Goal: Task Accomplishment & Management: Manage account settings

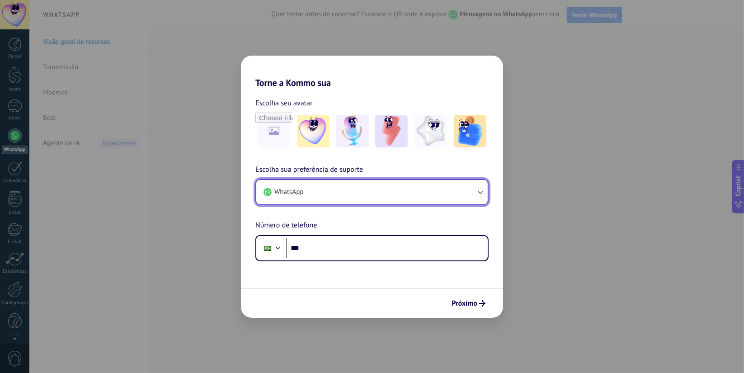
click at [346, 201] on button "WhatsApp" at bounding box center [372, 192] width 232 height 24
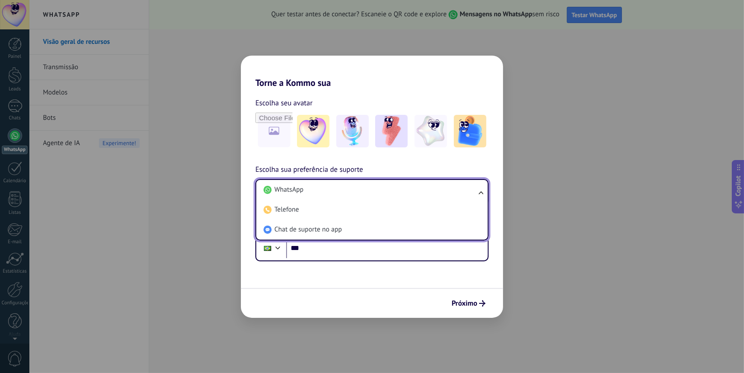
click at [320, 171] on span "Escolha sua preferência de suporte" at bounding box center [310, 170] width 108 height 12
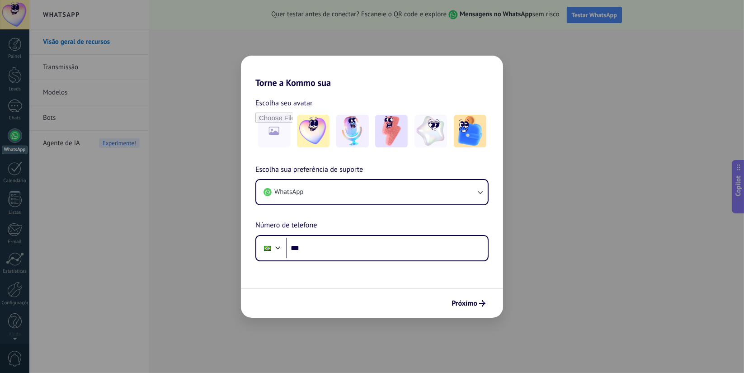
click at [180, 298] on div "Torne a Kommo sua Escolha seu avatar Escolha sua preferência de suporte WhatsAp…" at bounding box center [372, 186] width 744 height 373
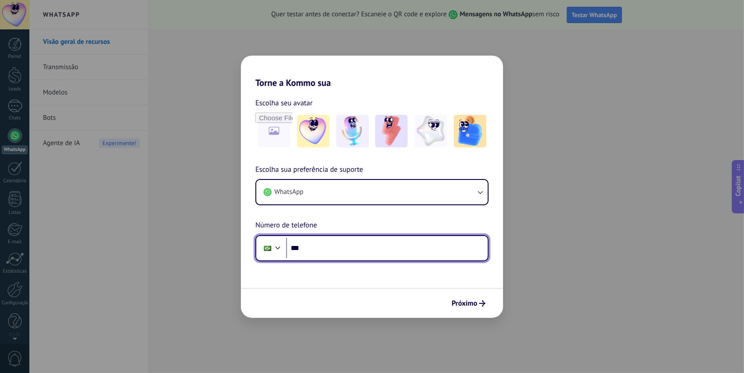
click at [321, 248] on input "***" at bounding box center [387, 248] width 202 height 21
drag, startPoint x: 377, startPoint y: 240, endPoint x: 378, endPoint y: 248, distance: 7.7
click at [377, 241] on input "**********" at bounding box center [387, 248] width 202 height 21
drag, startPoint x: 378, startPoint y: 248, endPoint x: 299, endPoint y: 250, distance: 79.2
click at [299, 250] on input "**********" at bounding box center [387, 248] width 202 height 21
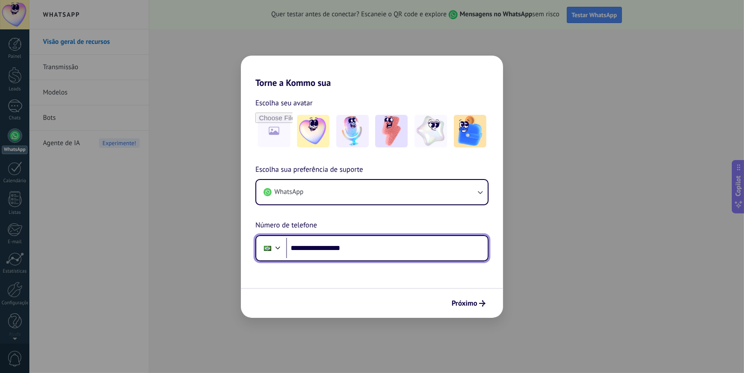
click at [379, 240] on input "**********" at bounding box center [387, 248] width 202 height 21
click at [380, 252] on input "**********" at bounding box center [387, 248] width 202 height 21
type input "**********"
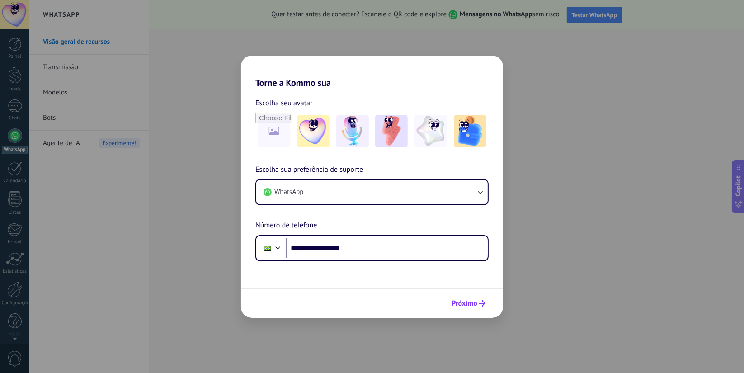
click at [464, 302] on span "Próximo" at bounding box center [465, 303] width 26 height 6
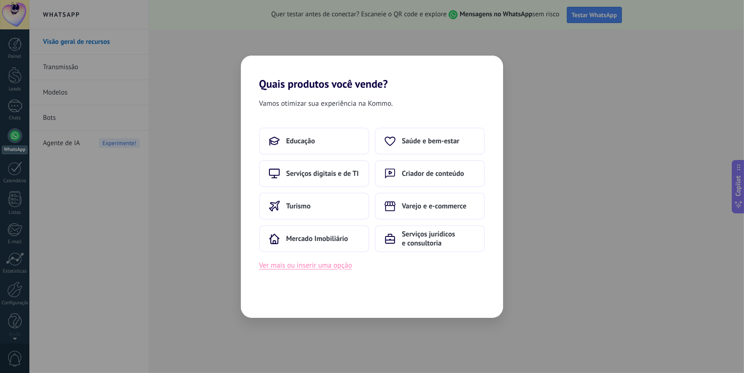
click at [323, 269] on button "Ver mais ou inserir uma opção" at bounding box center [305, 266] width 93 height 12
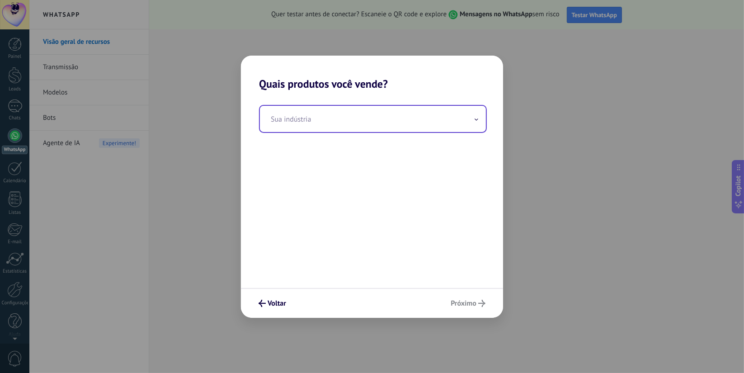
click at [332, 129] on input "text" at bounding box center [373, 119] width 226 height 26
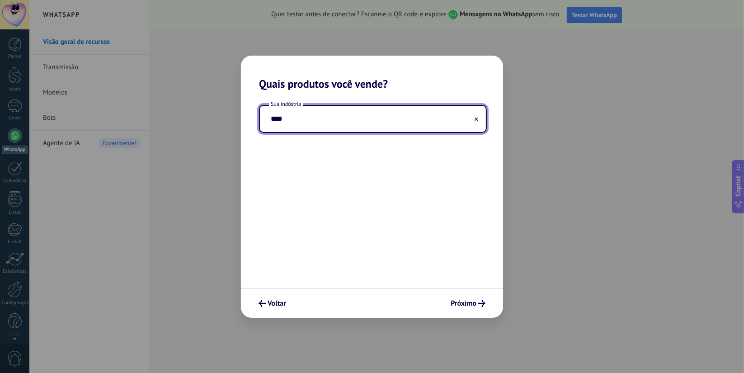
type input "*"
type input "****"
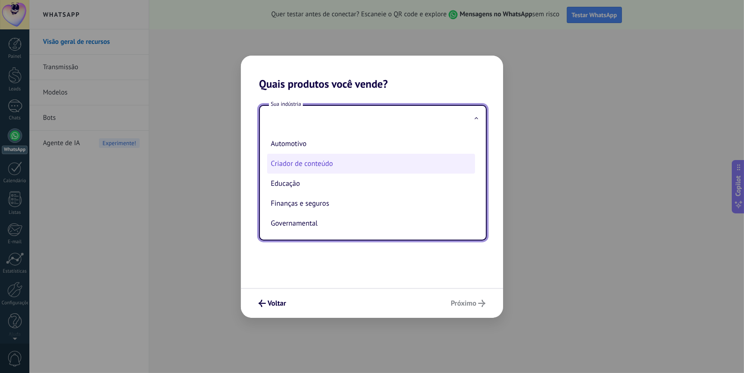
click at [329, 172] on li "Criador de conteúdo" at bounding box center [371, 164] width 208 height 20
type input "**********"
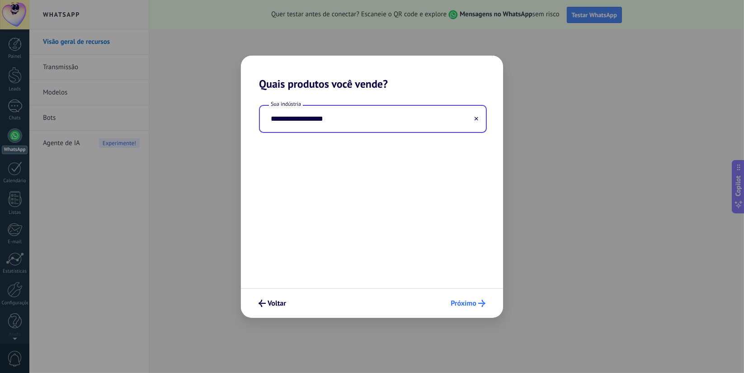
click at [465, 308] on button "Próximo" at bounding box center [468, 303] width 43 height 15
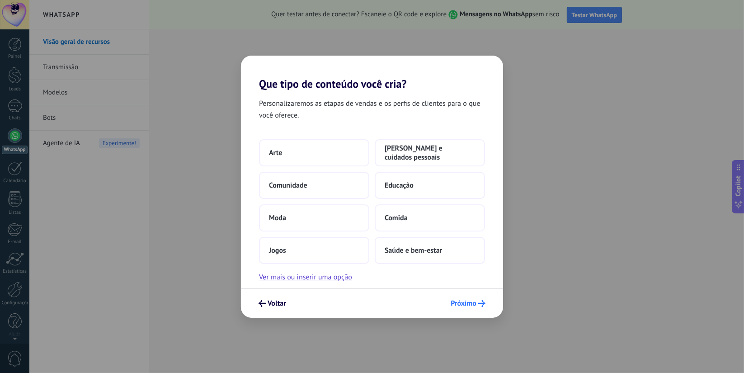
click at [450, 309] on button "Próximo" at bounding box center [468, 303] width 43 height 15
click at [453, 307] on span "Próximo" at bounding box center [464, 303] width 26 height 6
click at [457, 306] on span "Próximo" at bounding box center [464, 303] width 26 height 6
click at [457, 305] on span "Próximo" at bounding box center [464, 303] width 26 height 6
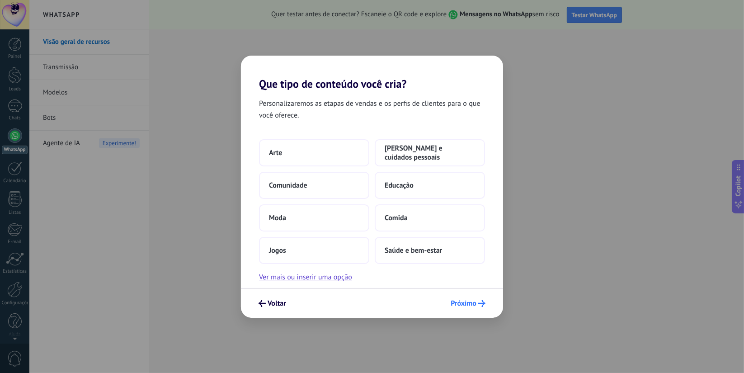
click at [457, 305] on span "Próximo" at bounding box center [464, 303] width 26 height 6
click at [353, 279] on div "Arte Beleza e cuidados pessoais Comunidade Educação Moda Comida Jogos Saúde e b…" at bounding box center [372, 211] width 262 height 144
click at [345, 279] on button "Ver mais ou inserir uma opção" at bounding box center [305, 277] width 93 height 12
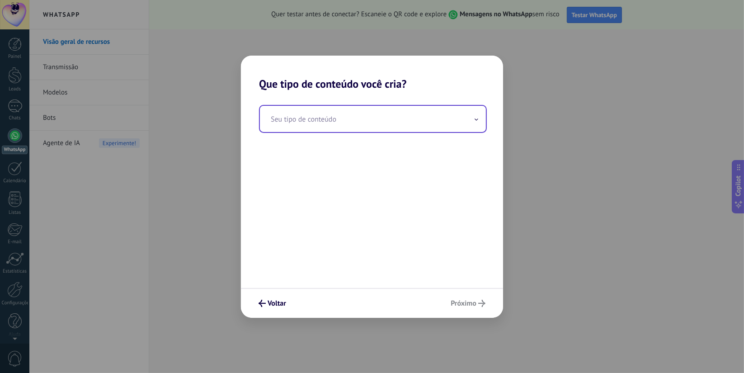
click at [361, 123] on input "text" at bounding box center [373, 119] width 226 height 26
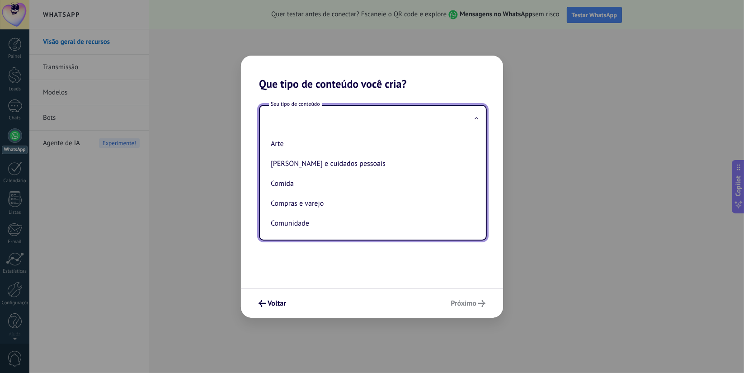
drag, startPoint x: 300, startPoint y: 104, endPoint x: 299, endPoint y: 97, distance: 6.8
click at [299, 100] on div "Seu tipo de conteúdo Arte Beleza e cuidados pessoais Comida Compras e varejo Co…" at bounding box center [372, 189] width 262 height 198
click at [299, 97] on div "Seu tipo de conteúdo Arte Beleza e cuidados pessoais Comida Compras e varejo Co…" at bounding box center [372, 189] width 262 height 198
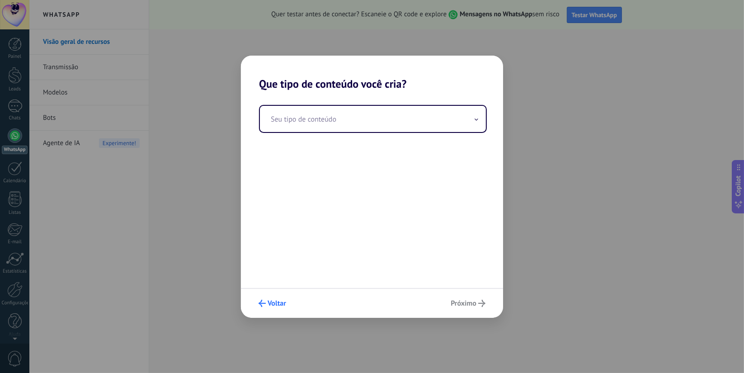
click at [278, 300] on span "Voltar" at bounding box center [277, 303] width 19 height 6
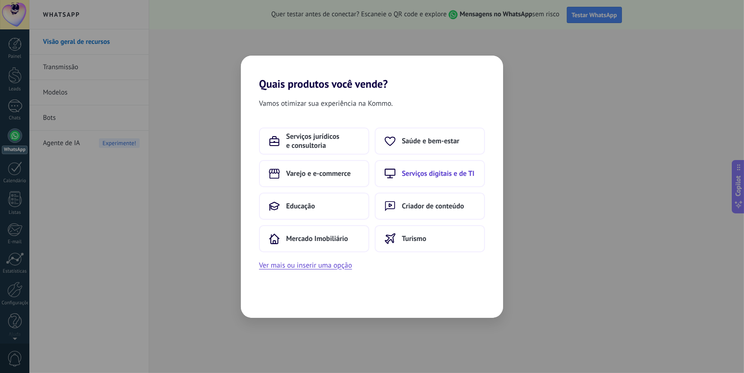
click at [414, 179] on button "Serviços digitais e de TI" at bounding box center [430, 173] width 110 height 27
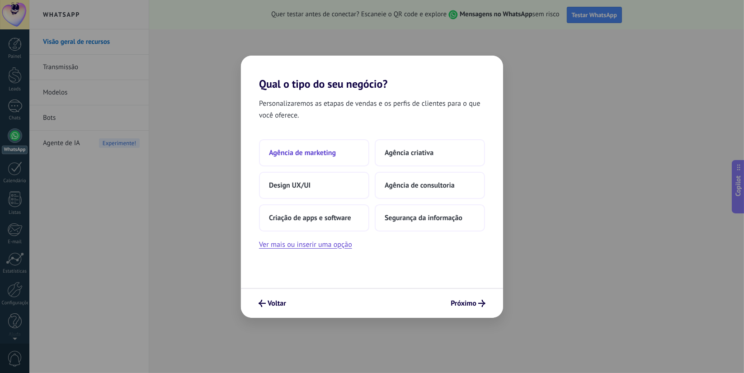
click at [330, 160] on button "Agência de marketing" at bounding box center [314, 152] width 110 height 27
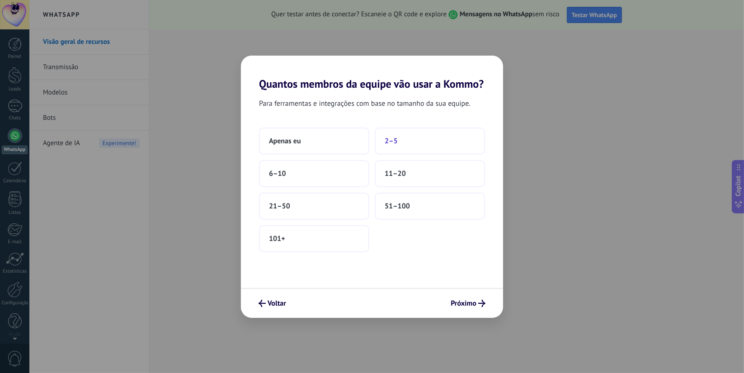
click at [382, 142] on button "2–5" at bounding box center [430, 141] width 110 height 27
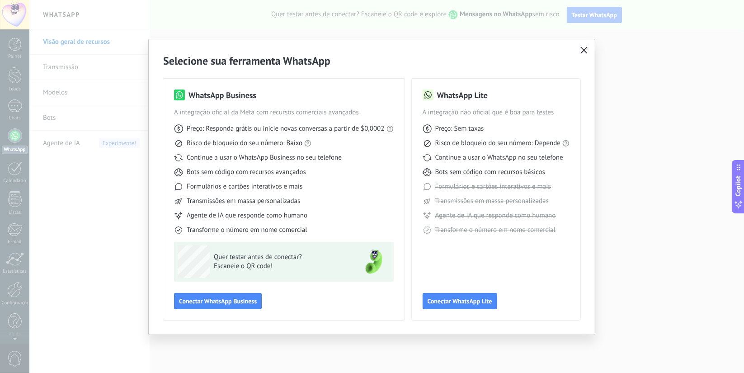
click at [583, 50] on icon "button" at bounding box center [584, 50] width 7 height 7
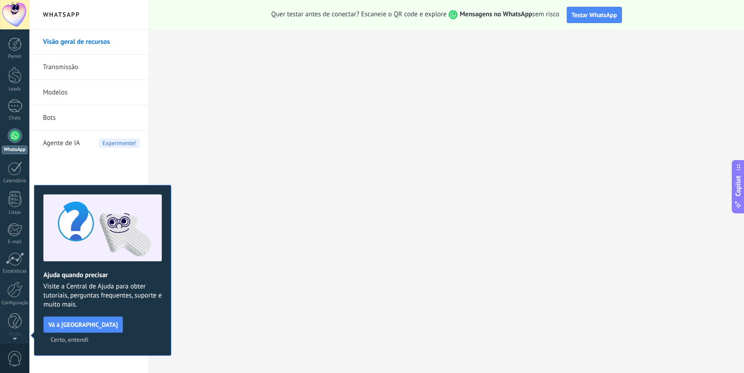
click at [89, 336] on span "Certo, entendi" at bounding box center [70, 339] width 38 height 6
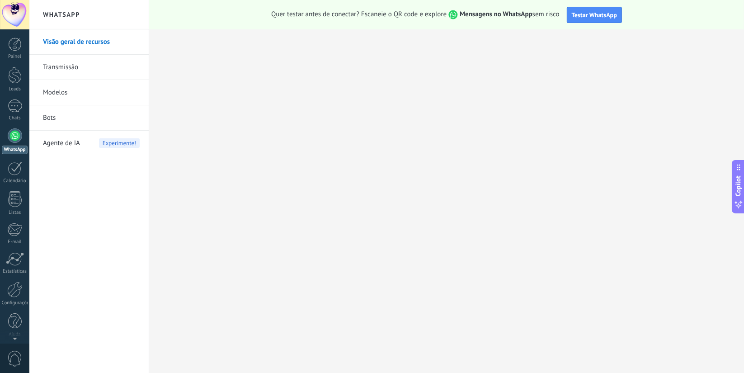
click at [76, 143] on span "Agente de IA" at bounding box center [61, 143] width 37 height 25
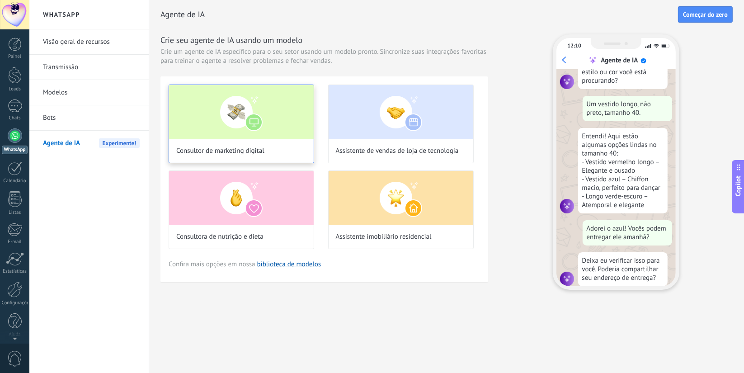
scroll to position [106, 0]
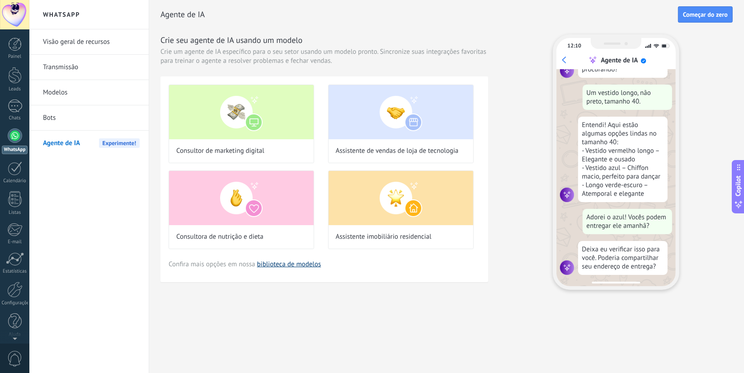
click at [294, 261] on link "biblioteca de modelos" at bounding box center [289, 264] width 64 height 9
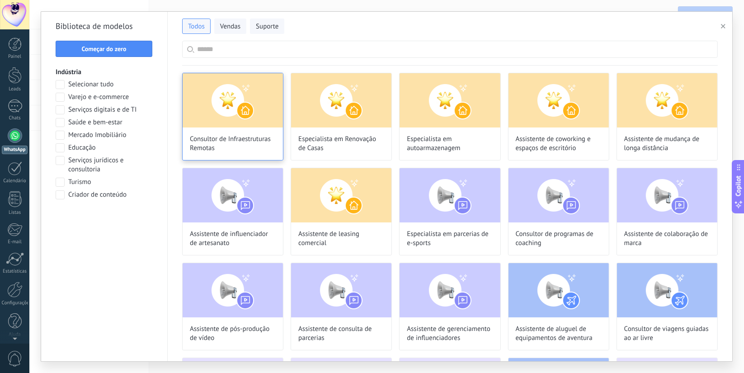
scroll to position [163, 0]
click at [256, 57] on input "text" at bounding box center [455, 49] width 516 height 16
click at [228, 33] on button "Vendas" at bounding box center [230, 26] width 32 height 15
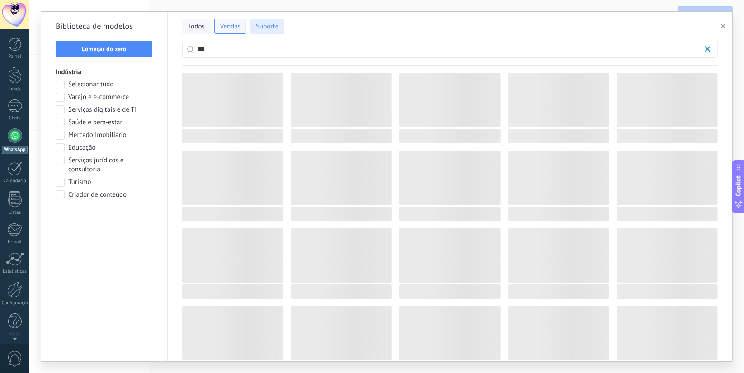
click at [261, 26] on span "Suporte" at bounding box center [267, 26] width 23 height 9
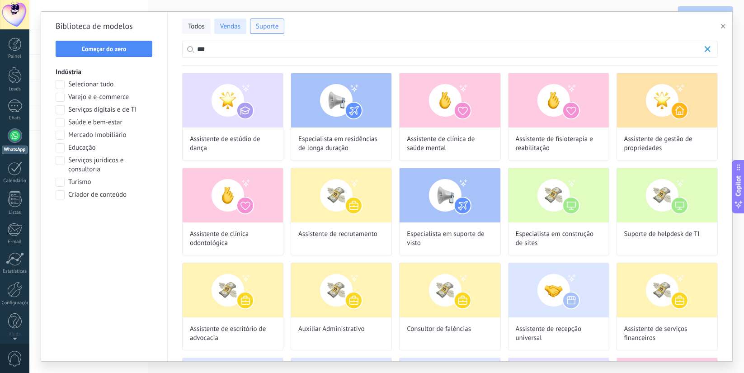
click at [235, 27] on span "Vendas" at bounding box center [230, 26] width 20 height 9
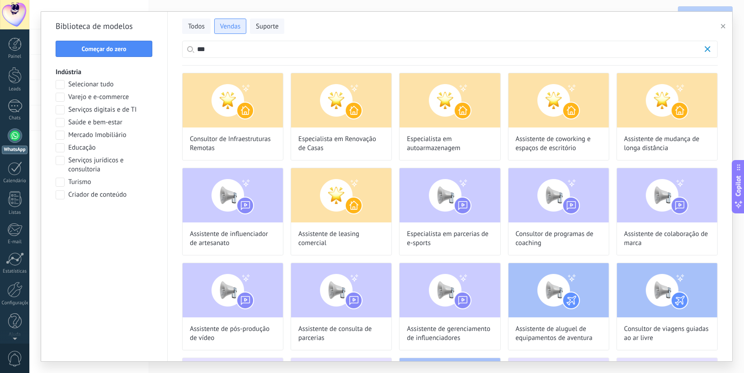
scroll to position [232, 0]
click at [234, 52] on input "***" at bounding box center [450, 49] width 506 height 16
type input "*"
click at [55, 123] on div "Biblioteca de modelos Começar do zero Indústria Selecionar tudo Varejo e e-comm…" at bounding box center [104, 187] width 127 height 350
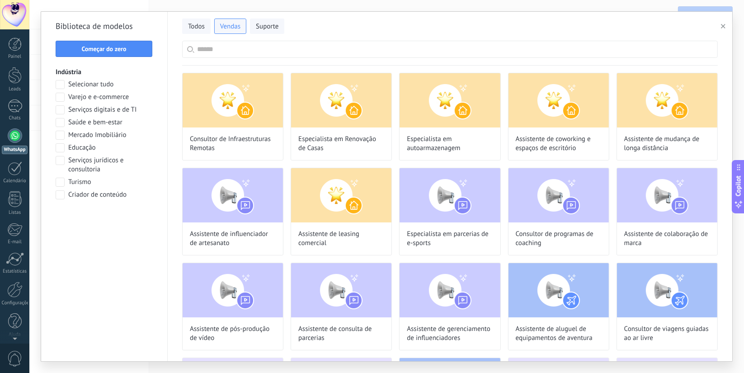
click at [62, 123] on span at bounding box center [60, 122] width 9 height 9
click at [123, 222] on button "Aplicar" at bounding box center [104, 218] width 97 height 16
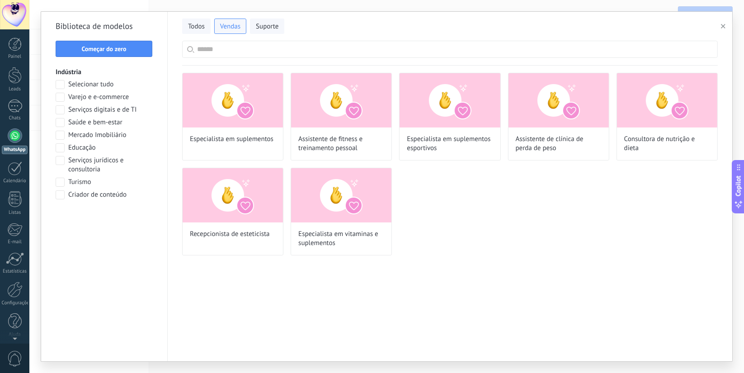
scroll to position [89, 0]
click at [261, 26] on span "Suporte" at bounding box center [267, 26] width 23 height 9
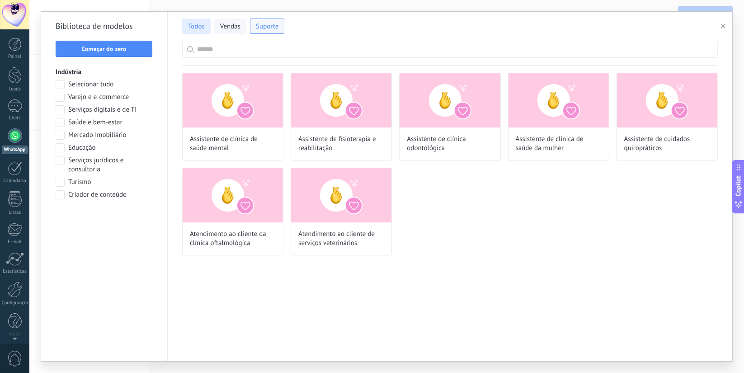
click at [199, 23] on span "Todos" at bounding box center [196, 26] width 17 height 9
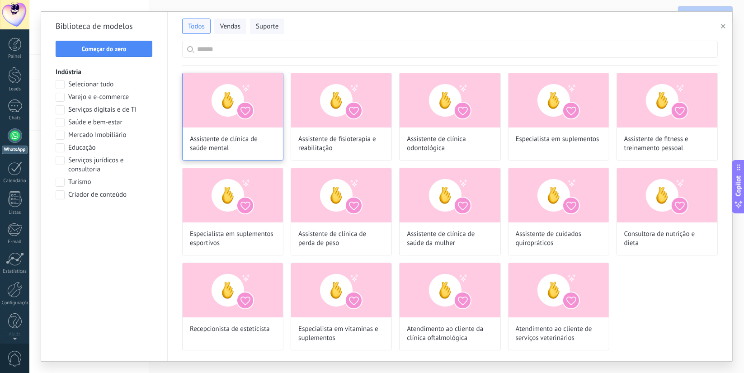
scroll to position [106, 0]
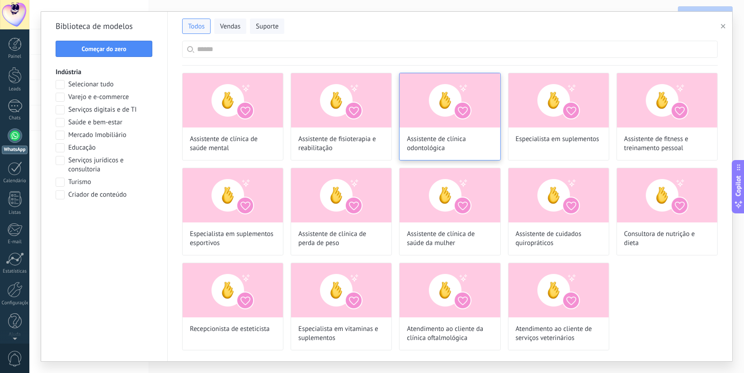
click at [449, 152] on span "Assistente de clínica odontológica" at bounding box center [450, 144] width 86 height 18
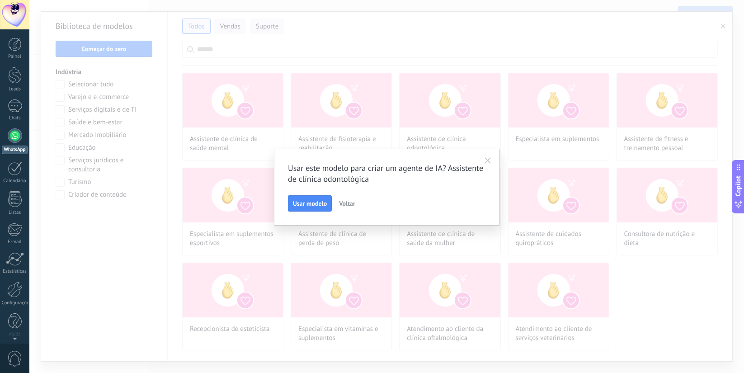
scroll to position [163, 0]
click at [486, 161] on icon "button" at bounding box center [488, 160] width 6 height 6
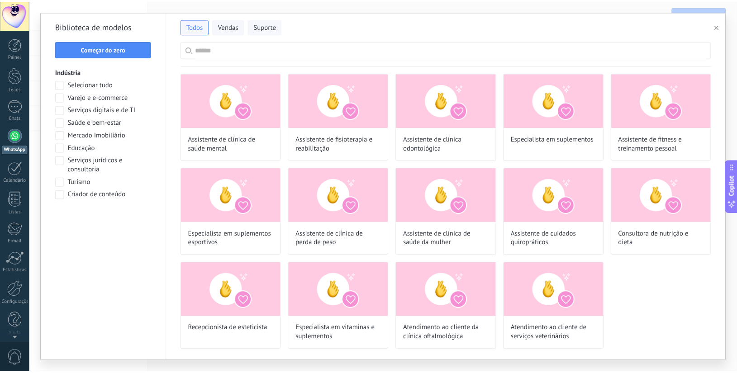
scroll to position [208, 0]
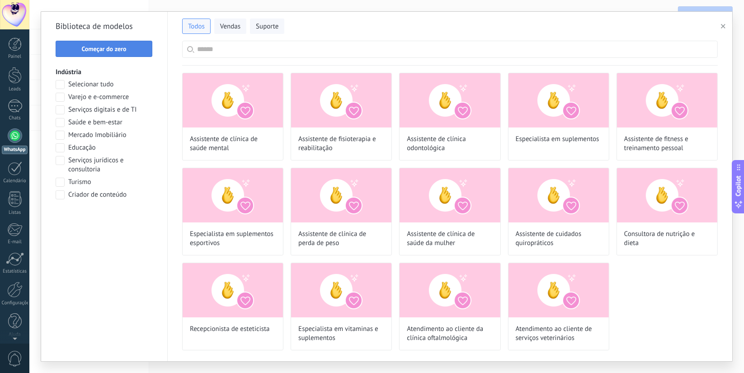
click at [118, 53] on button "Começar do zero" at bounding box center [104, 49] width 97 height 16
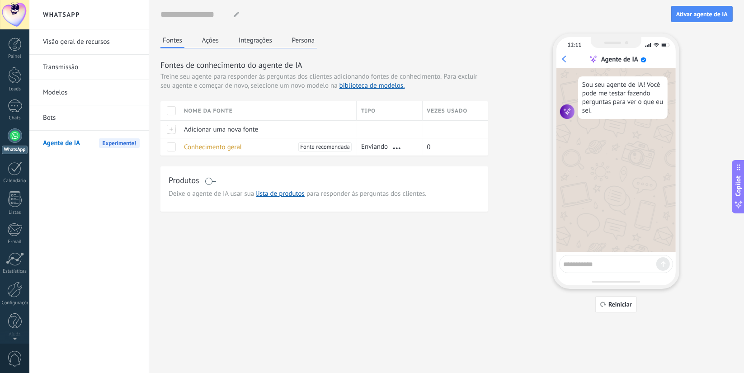
click at [251, 46] on button "Integrações" at bounding box center [256, 40] width 38 height 14
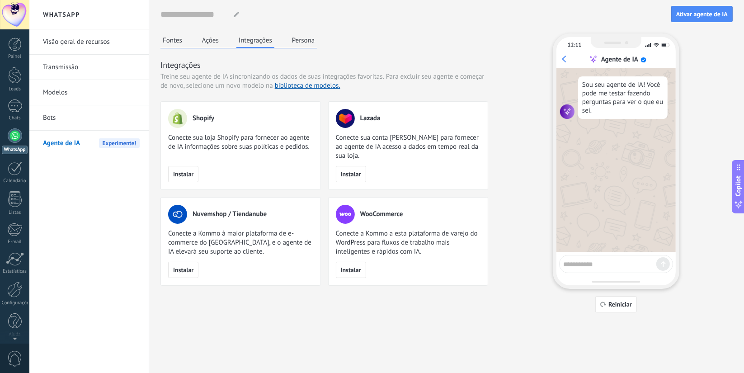
click at [305, 44] on button "Persona" at bounding box center [304, 40] width 28 height 14
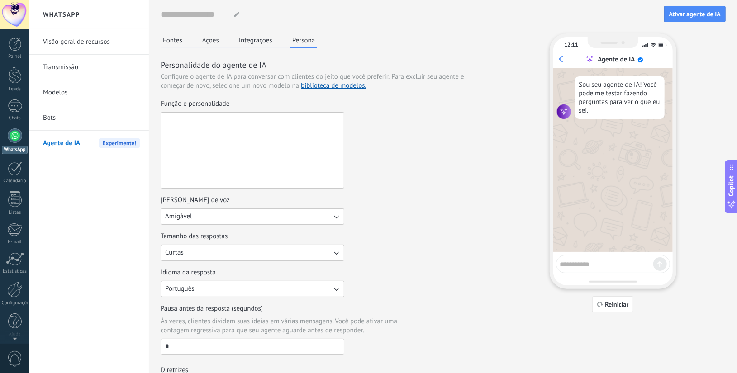
click at [207, 125] on textarea "Função e personalidade" at bounding box center [251, 151] width 181 height 76
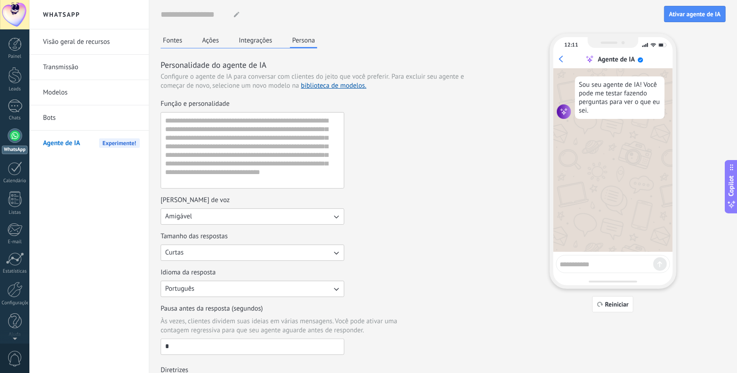
click at [503, 146] on div "Fontes Ações Integrações Persona Personalidade do agente de IA Configure o agen…" at bounding box center [443, 219] width 565 height 372
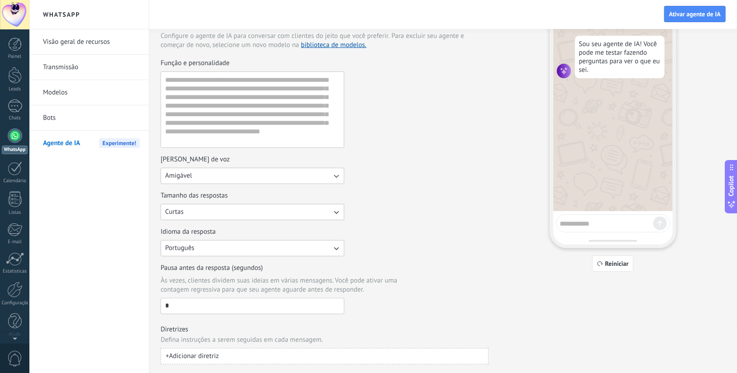
scroll to position [42, 0]
click at [213, 171] on button "Amigável" at bounding box center [253, 174] width 184 height 16
click at [399, 143] on div "Função e personalidade" at bounding box center [325, 101] width 328 height 89
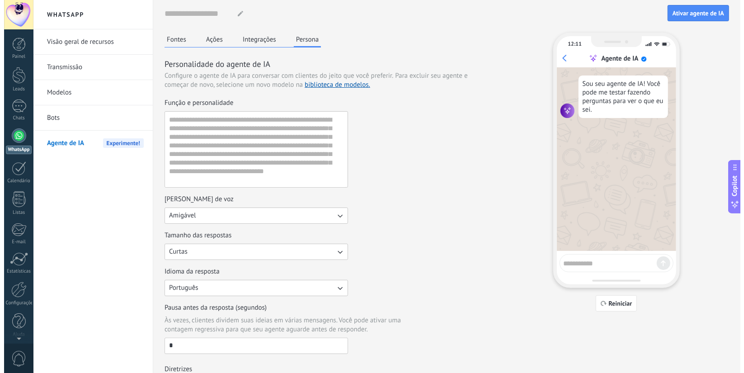
scroll to position [0, 0]
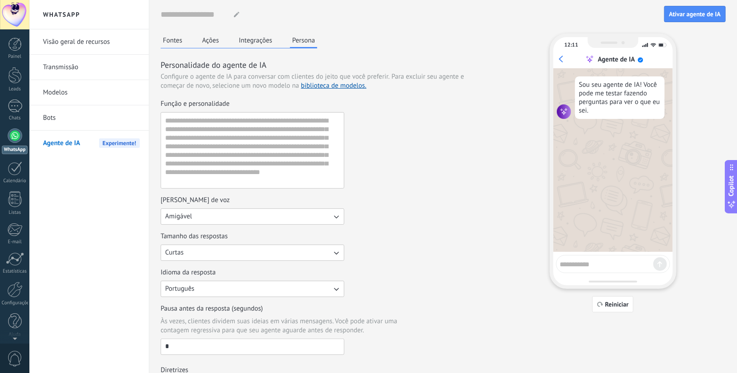
click at [169, 40] on button "Fontes" at bounding box center [173, 40] width 24 height 14
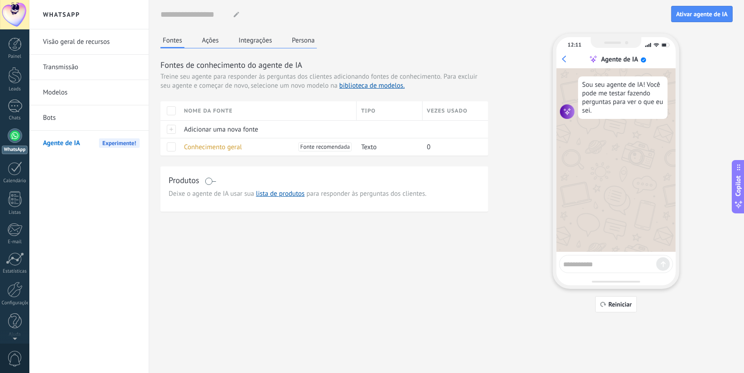
click at [209, 42] on button "Ações" at bounding box center [210, 40] width 21 height 14
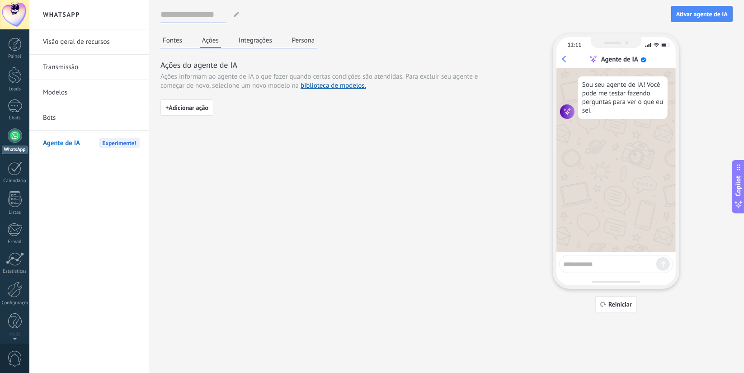
click at [205, 19] on input at bounding box center [194, 14] width 66 height 16
click at [177, 43] on button "Fontes" at bounding box center [173, 40] width 24 height 14
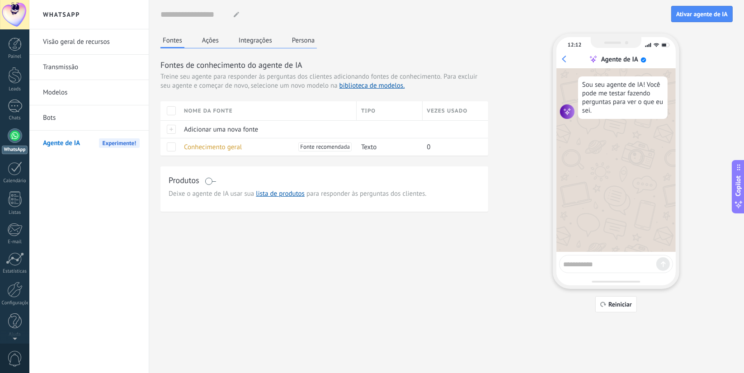
click at [211, 43] on button "Ações" at bounding box center [210, 40] width 21 height 14
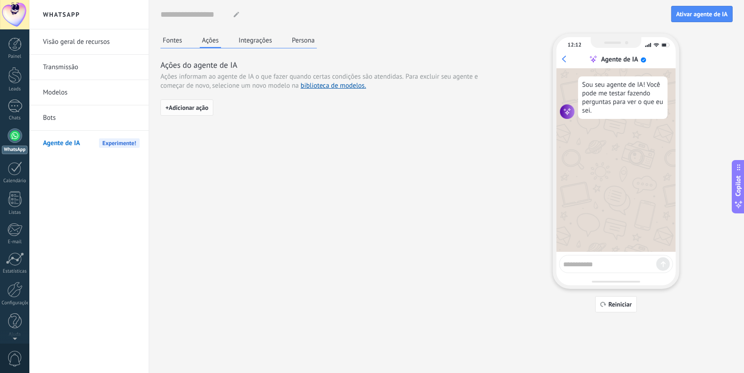
click at [198, 110] on span "+ Adicionar ação" at bounding box center [187, 107] width 43 height 6
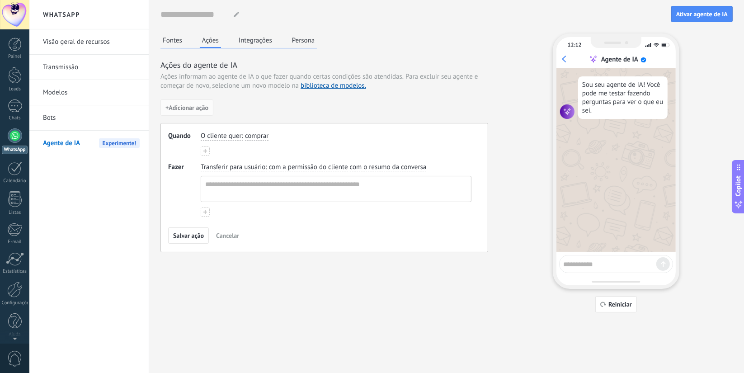
click at [234, 134] on span "O cliente quer" at bounding box center [221, 136] width 41 height 9
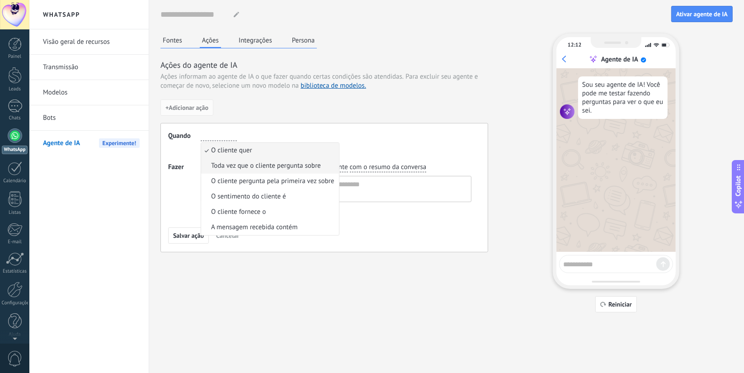
click at [247, 165] on span "Toda vez que o cliente pergunta sobre" at bounding box center [266, 165] width 110 height 9
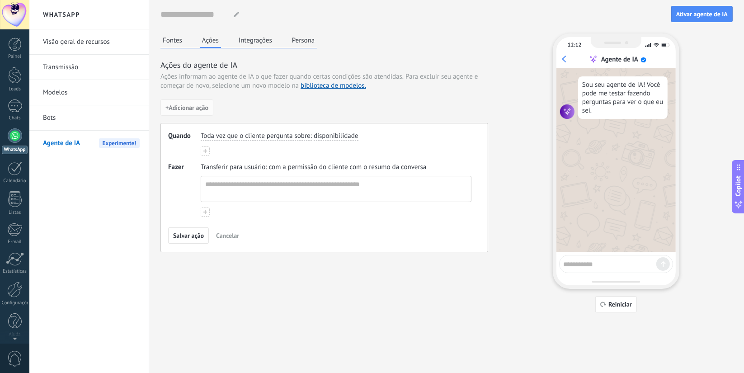
click at [210, 168] on span "Transferir para usuário" at bounding box center [233, 167] width 65 height 9
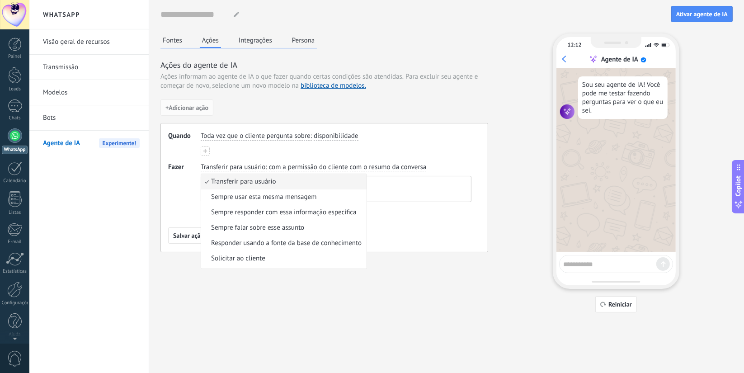
click at [254, 277] on div "Fontes Ações Integrações Persona Ações do agente de IA Ações informam ao agente…" at bounding box center [447, 172] width 573 height 279
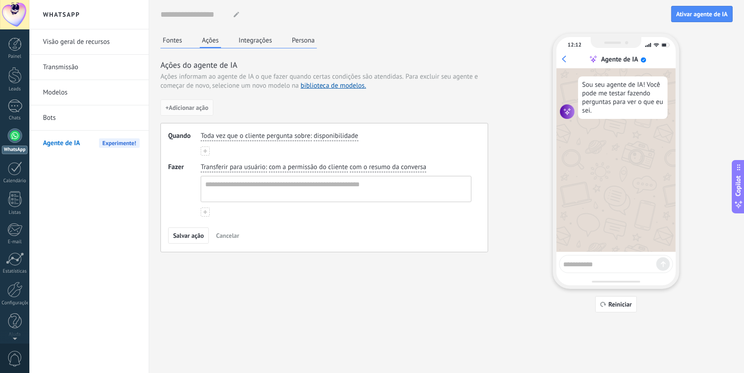
click at [218, 169] on span "Transferir para usuário" at bounding box center [233, 167] width 65 height 9
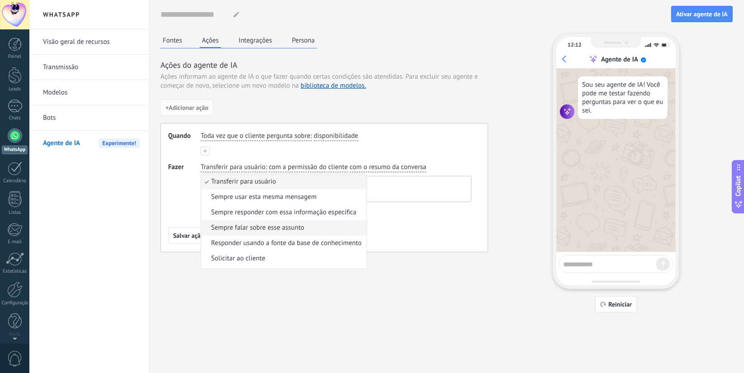
click at [233, 228] on span "Sempre falar sobre esse assunto" at bounding box center [257, 227] width 93 height 9
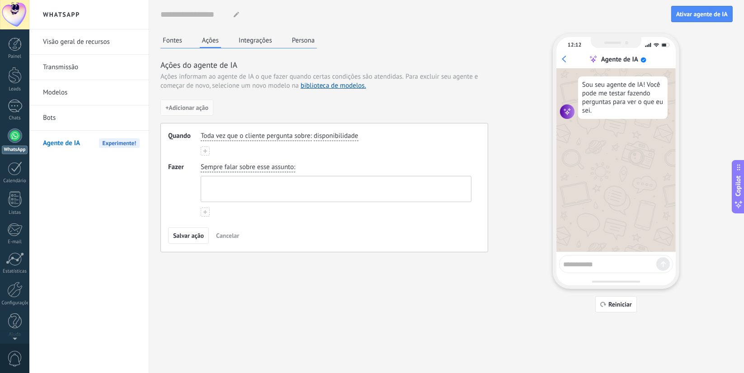
click at [251, 189] on textarea at bounding box center [335, 188] width 268 height 25
click at [194, 213] on span "Fazer" at bounding box center [184, 190] width 33 height 54
click at [202, 213] on button at bounding box center [205, 212] width 9 height 9
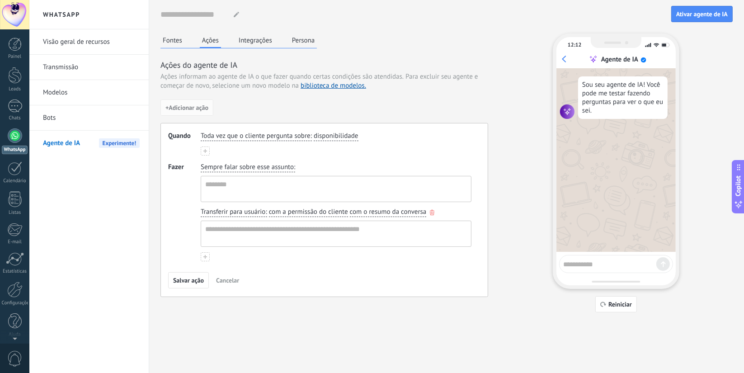
click at [244, 215] on span "Transferir para usuário" at bounding box center [233, 212] width 65 height 9
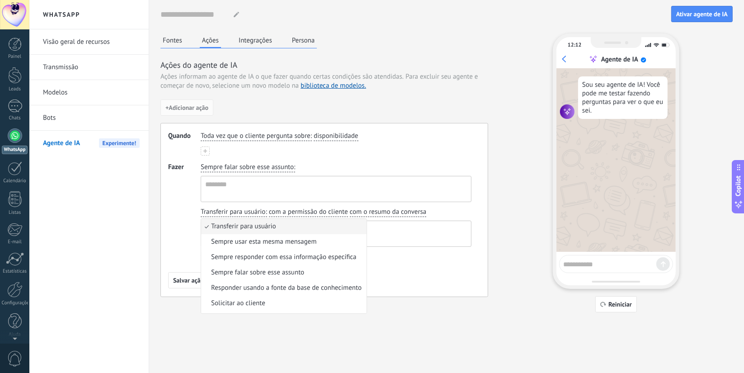
click at [192, 355] on div "Nome do agente... Ativar agente de IA Fontes Ações Integrações Persona Ações do…" at bounding box center [446, 186] width 595 height 373
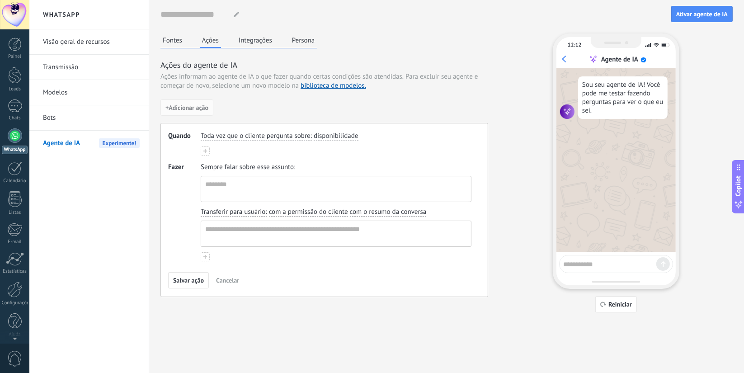
click at [230, 280] on span "Cancelar" at bounding box center [227, 280] width 23 height 6
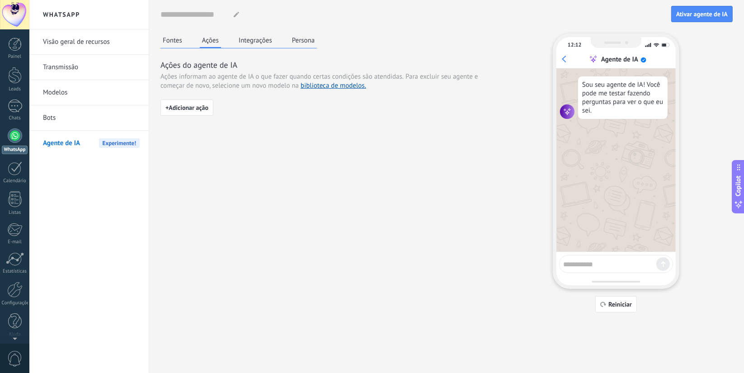
click at [179, 35] on button "Fontes" at bounding box center [173, 40] width 24 height 14
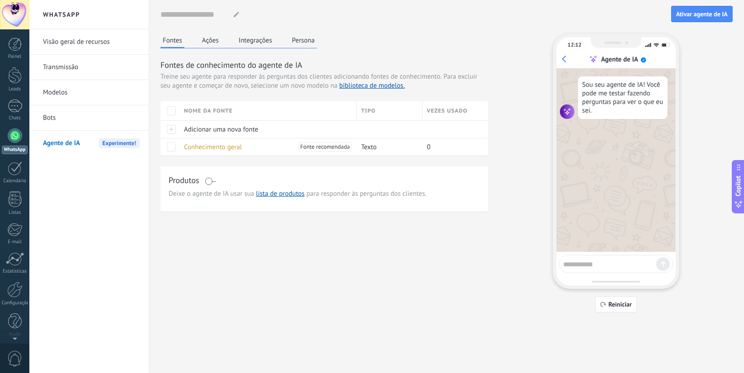
click at [278, 38] on div "Fontes Ações Integrações Persona" at bounding box center [239, 40] width 156 height 15
click at [298, 38] on button "Persona" at bounding box center [304, 40] width 28 height 14
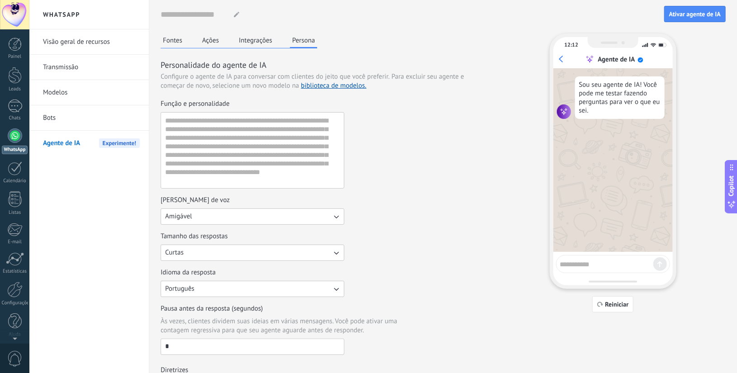
click at [257, 40] on button "Integrações" at bounding box center [256, 40] width 38 height 14
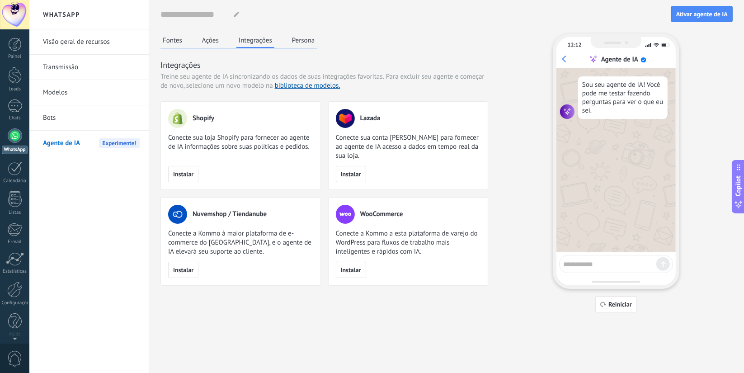
click at [86, 47] on link "Visão geral de recursos" at bounding box center [91, 41] width 97 height 25
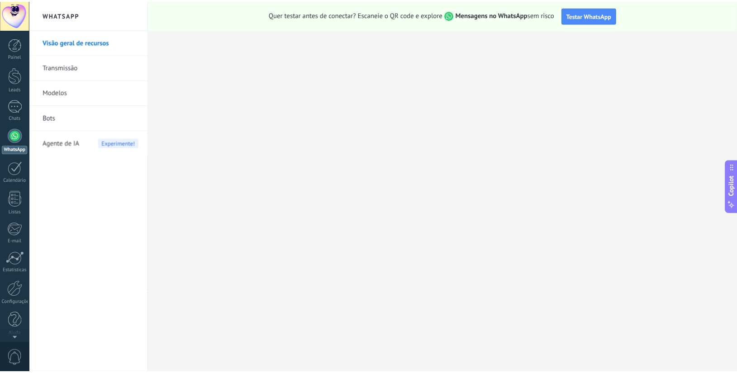
scroll to position [3, 0]
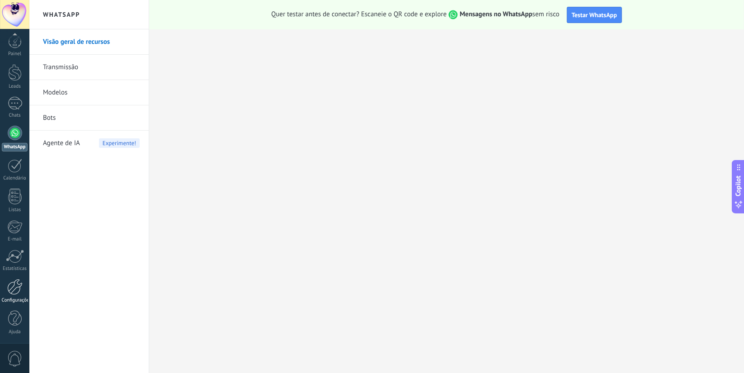
click at [23, 281] on link "Configurações" at bounding box center [14, 291] width 29 height 24
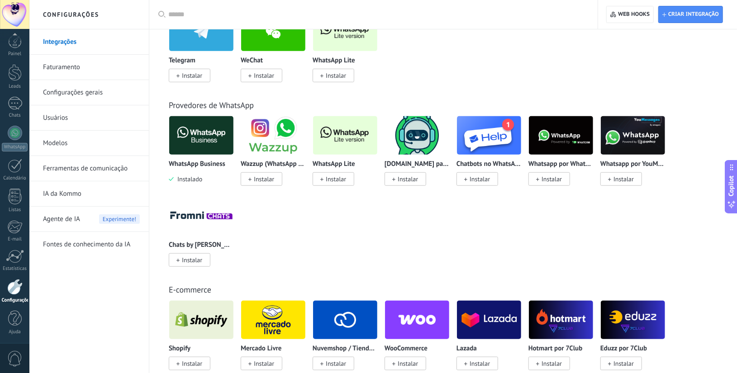
scroll to position [301, 0]
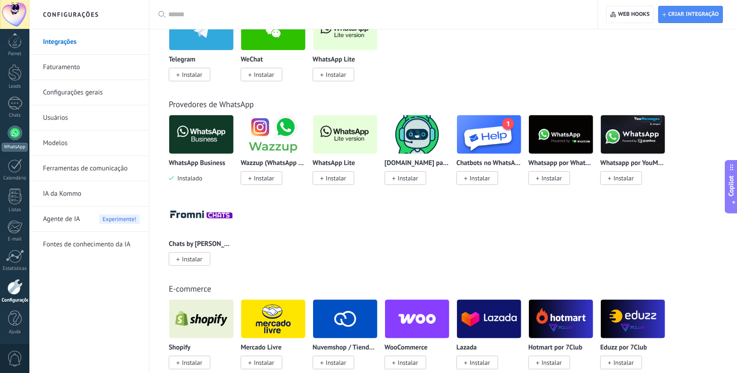
click at [26, 136] on link "WhatsApp" at bounding box center [14, 139] width 29 height 26
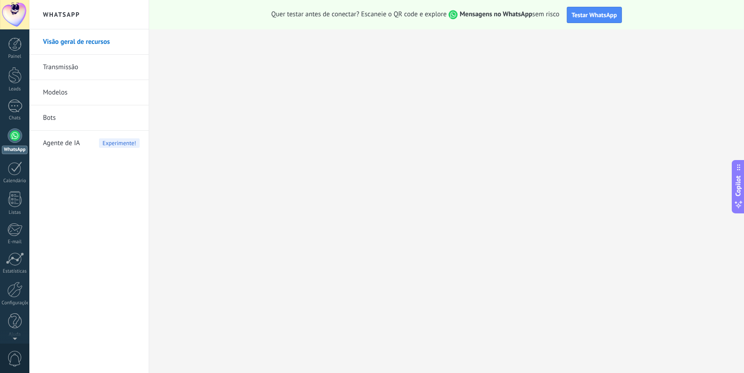
click at [67, 131] on span "Agente de IA" at bounding box center [61, 143] width 37 height 25
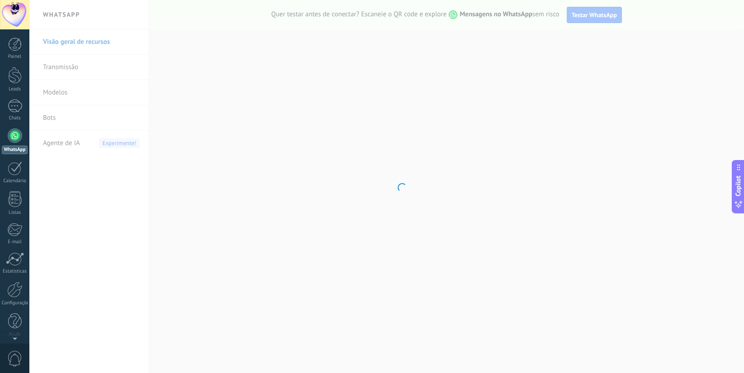
click at [64, 121] on body ".abecls-1,.abecls-2{fill-rule:evenodd}.abecls-2{fill:#fff} .abhcls-1{fill:none}…" at bounding box center [372, 186] width 744 height 373
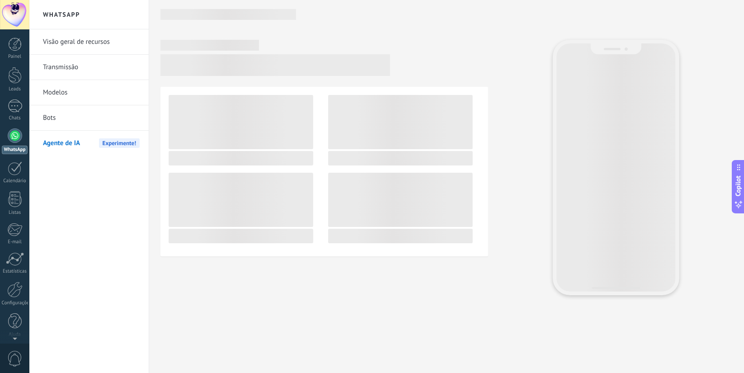
click at [64, 119] on link "Bots" at bounding box center [91, 117] width 97 height 25
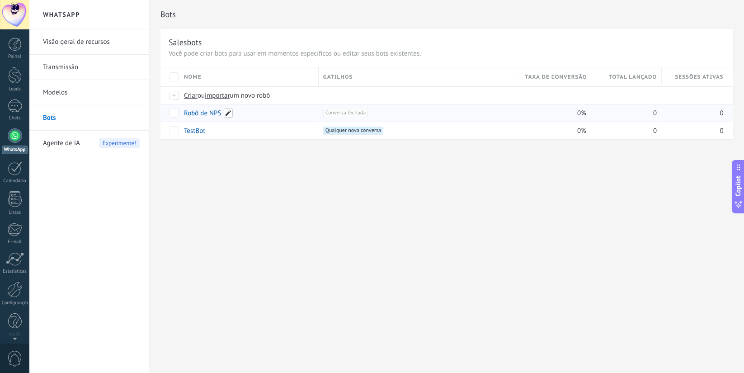
click at [225, 115] on span at bounding box center [228, 113] width 9 height 9
click at [389, 109] on div "+1 Conversa fechada +0" at bounding box center [419, 113] width 193 height 8
click at [204, 114] on link "Robô de NPS" at bounding box center [203, 113] width 38 height 9
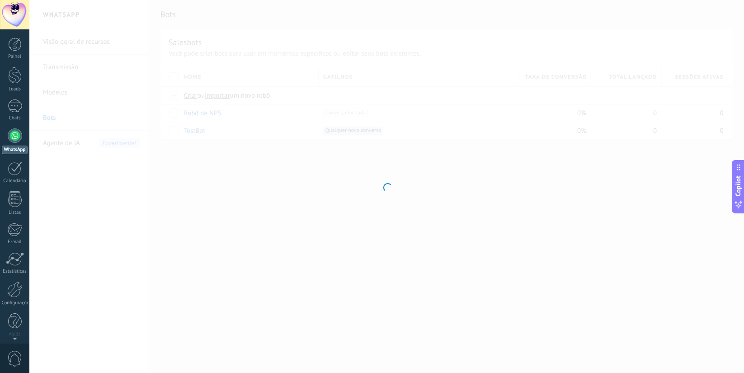
type input "**********"
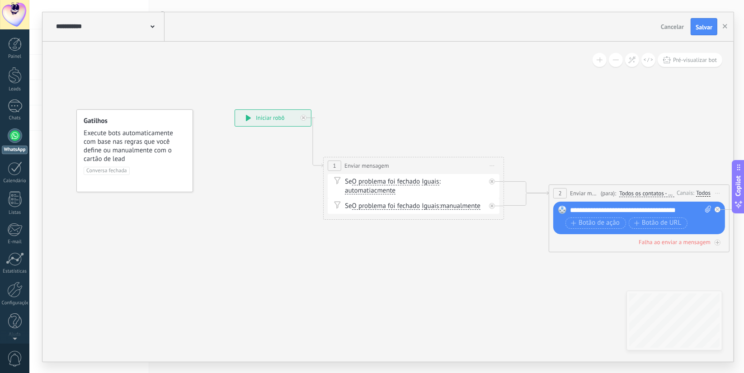
drag, startPoint x: 252, startPoint y: 207, endPoint x: 222, endPoint y: 209, distance: 30.8
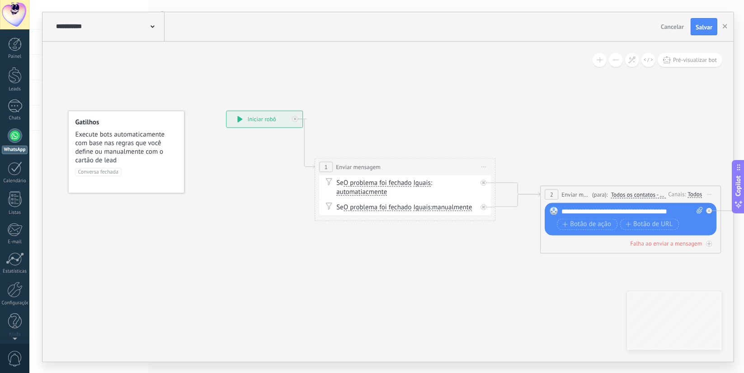
drag, startPoint x: 339, startPoint y: 234, endPoint x: 284, endPoint y: 229, distance: 55.0
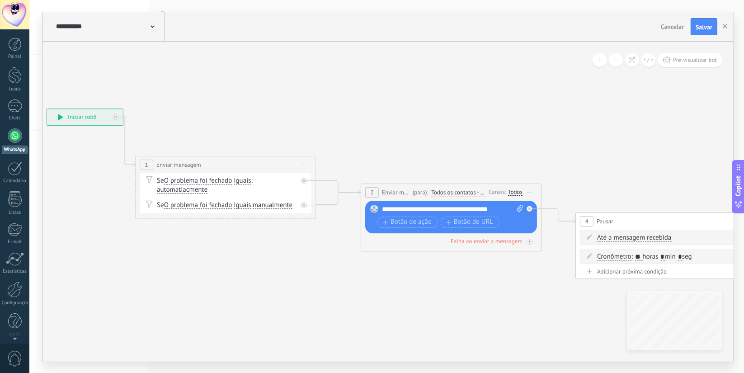
drag, startPoint x: 367, startPoint y: 248, endPoint x: 237, endPoint y: 248, distance: 129.8
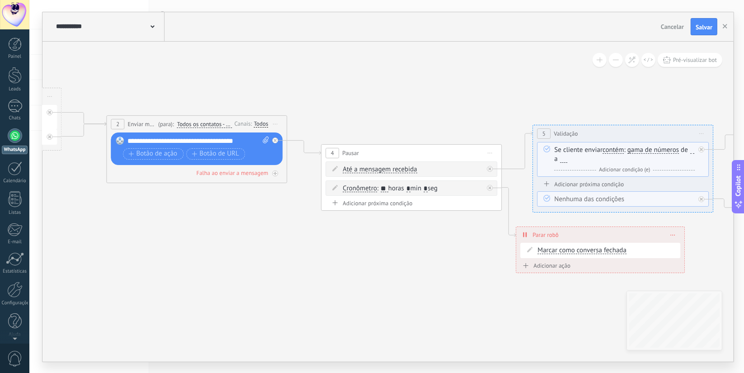
drag, startPoint x: 492, startPoint y: 262, endPoint x: 226, endPoint y: 193, distance: 274.5
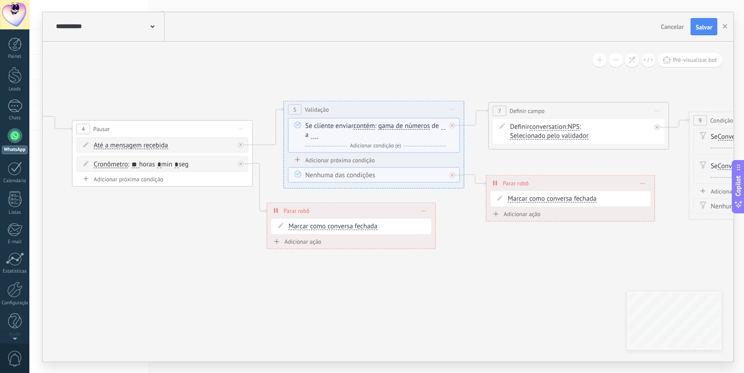
drag, startPoint x: 438, startPoint y: 229, endPoint x: 199, endPoint y: 208, distance: 240.6
click at [199, 208] on icon at bounding box center [514, 137] width 2395 height 694
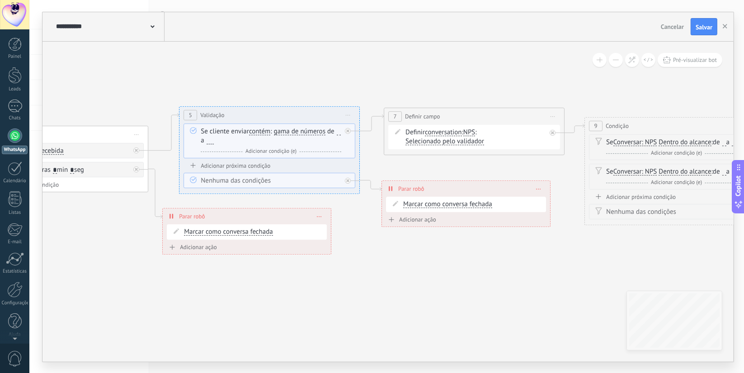
drag, startPoint x: 498, startPoint y: 260, endPoint x: 395, endPoint y: 265, distance: 102.3
click at [395, 265] on icon at bounding box center [409, 166] width 2395 height 741
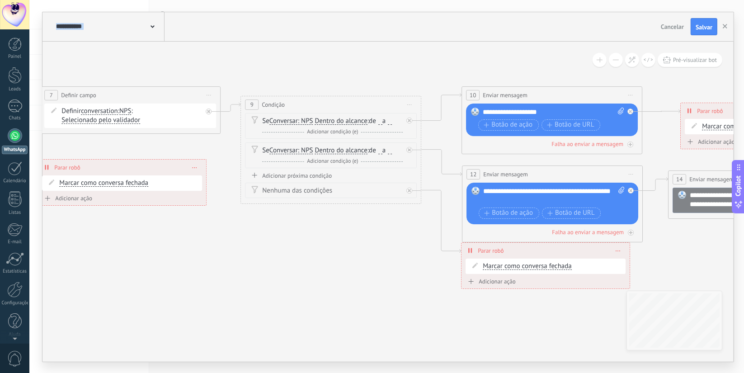
drag, startPoint x: 566, startPoint y: 282, endPoint x: 222, endPoint y: 261, distance: 344.8
click at [222, 261] on icon at bounding box center [65, 144] width 2395 height 741
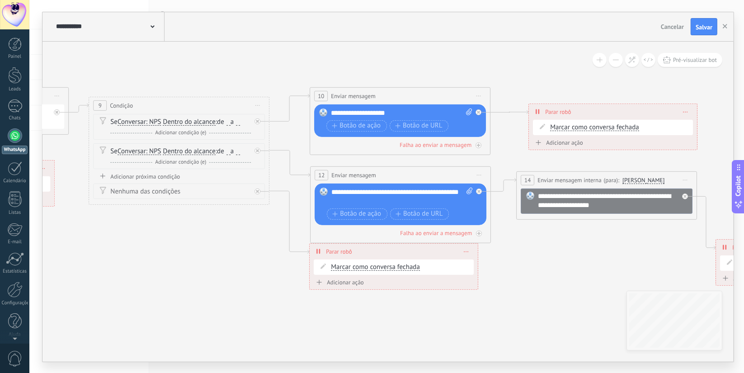
drag, startPoint x: 426, startPoint y: 251, endPoint x: 274, endPoint y: 251, distance: 152.0
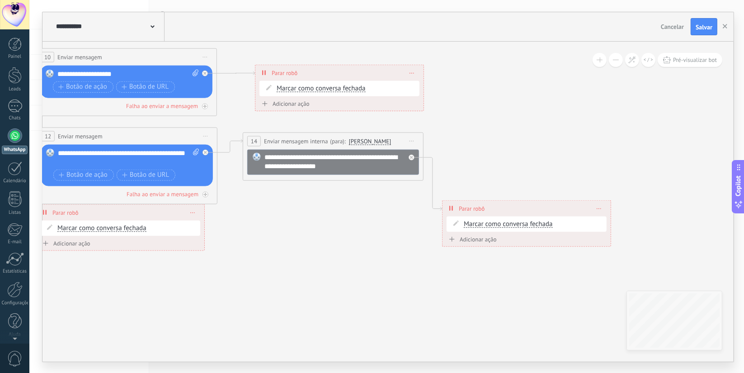
drag, startPoint x: 605, startPoint y: 253, endPoint x: 744, endPoint y: 240, distance: 139.1
click at [744, 240] on html ".abecls-1,.abecls-2{fill-rule:evenodd}.abecls-2{fill:#fff} .abhcls-1{fill:none}…" at bounding box center [372, 186] width 744 height 373
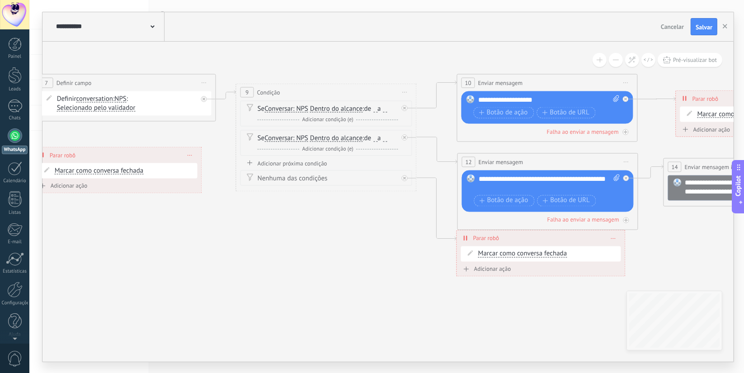
drag, startPoint x: 191, startPoint y: 218, endPoint x: 493, endPoint y: 239, distance: 302.8
click at [502, 237] on icon at bounding box center [60, 132] width 2395 height 741
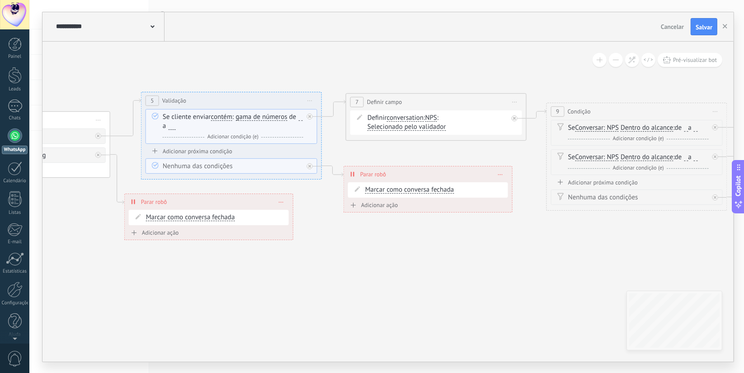
drag, startPoint x: 156, startPoint y: 222, endPoint x: 562, endPoint y: 244, distance: 405.8
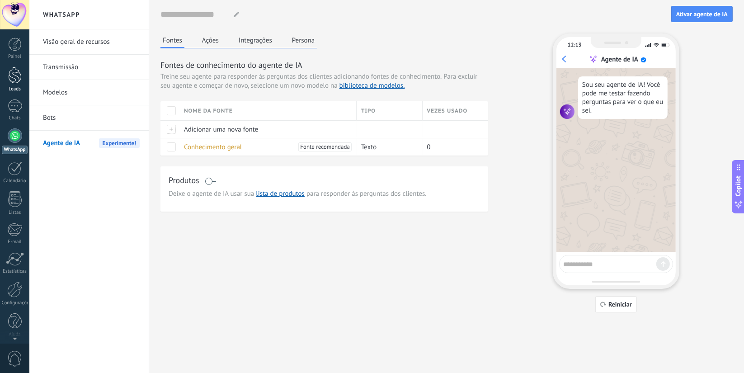
click at [13, 76] on div at bounding box center [15, 75] width 14 height 17
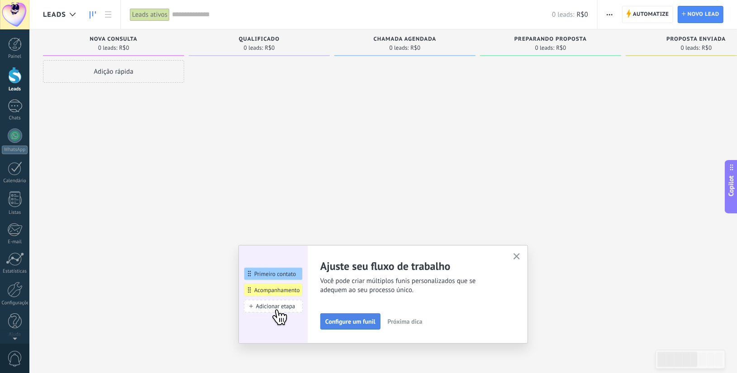
click at [371, 323] on span "Configure um funil" at bounding box center [350, 321] width 50 height 6
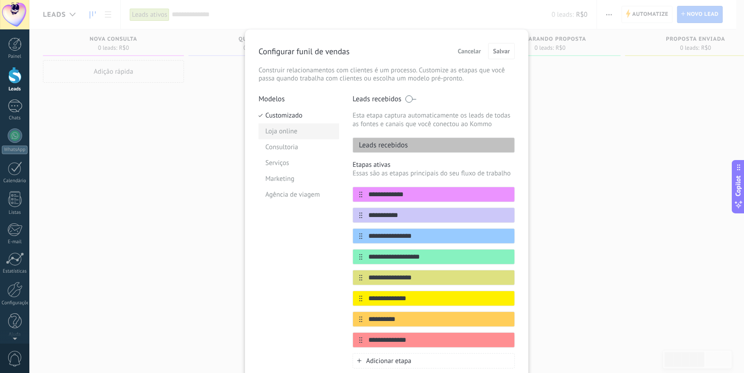
click at [280, 134] on li "Loja online" at bounding box center [299, 131] width 81 height 16
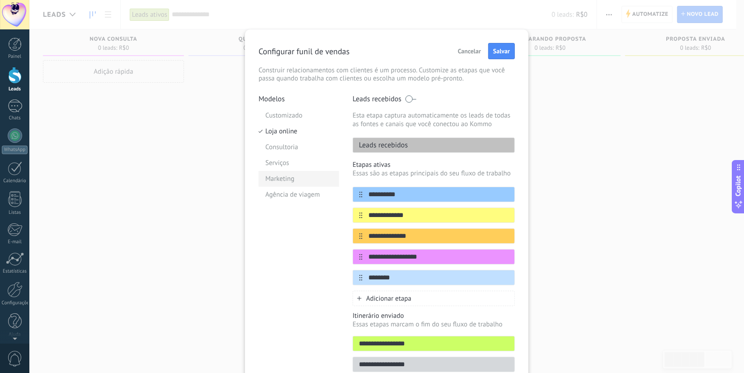
click at [287, 174] on li "Marketing" at bounding box center [299, 179] width 81 height 16
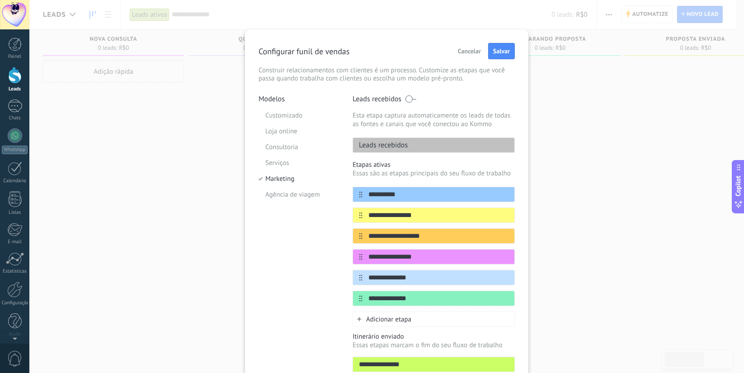
click at [79, 154] on div "**********" at bounding box center [386, 186] width 715 height 373
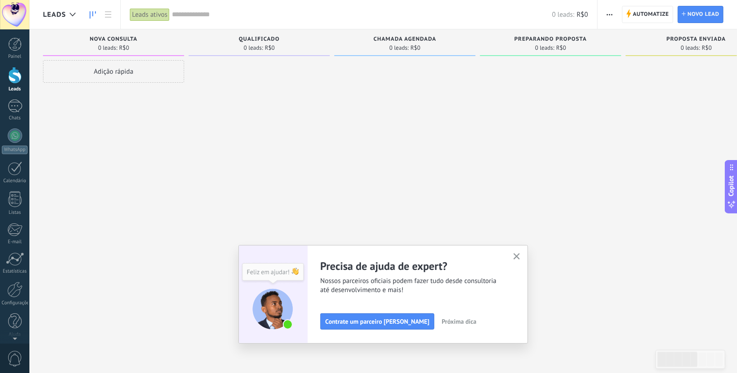
click at [520, 253] on icon "button" at bounding box center [516, 256] width 7 height 7
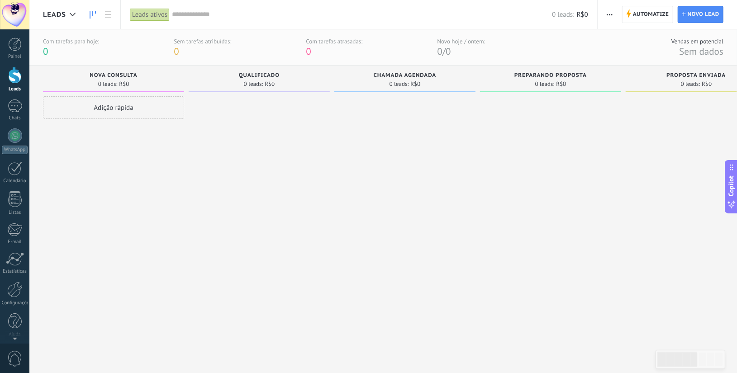
click at [100, 74] on span "Nova consulta" at bounding box center [114, 75] width 48 height 6
click at [71, 15] on use at bounding box center [73, 15] width 6 height 4
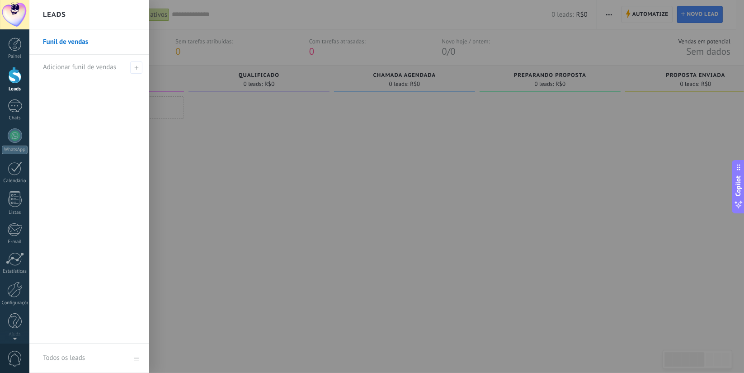
click at [72, 15] on div "Leads" at bounding box center [89, 14] width 120 height 29
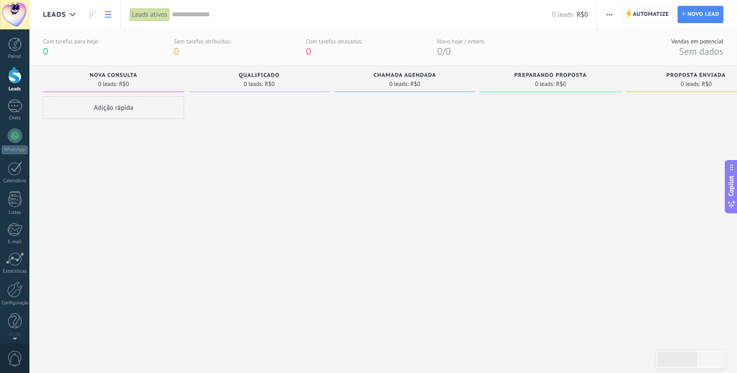
click at [103, 14] on link at bounding box center [107, 15] width 15 height 18
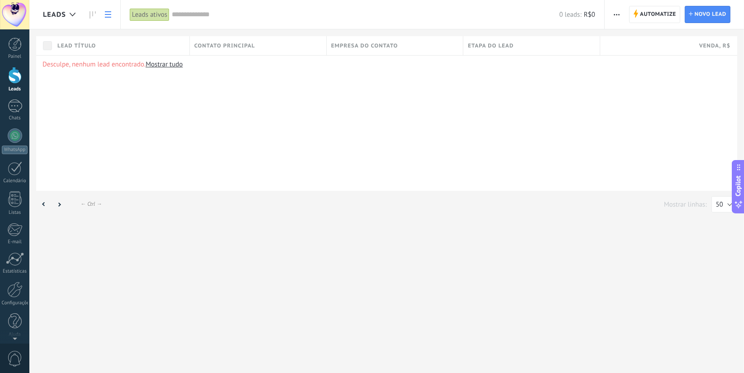
click at [90, 15] on icon at bounding box center [93, 14] width 6 height 7
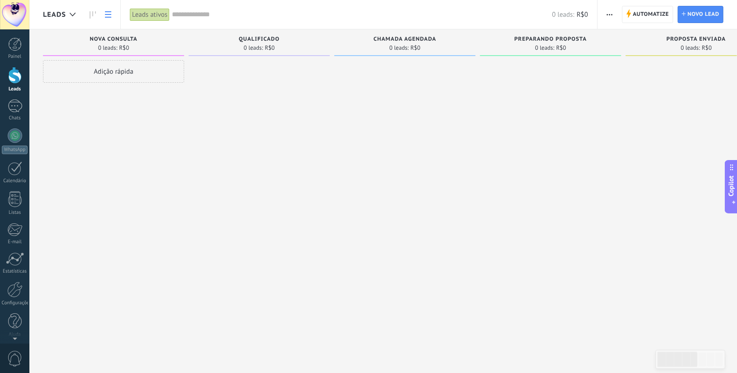
click at [113, 17] on link at bounding box center [107, 15] width 15 height 18
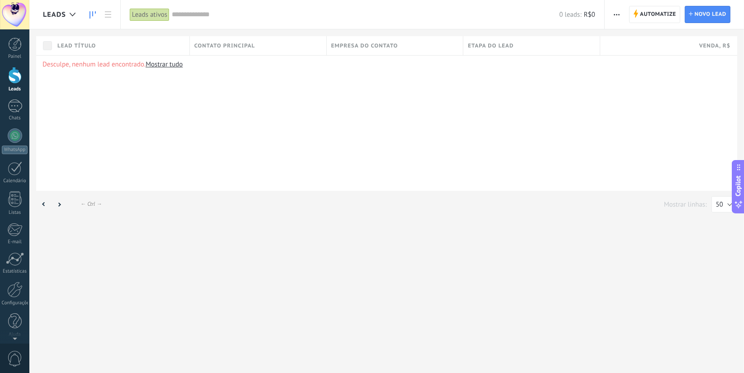
click at [91, 15] on icon at bounding box center [93, 14] width 6 height 7
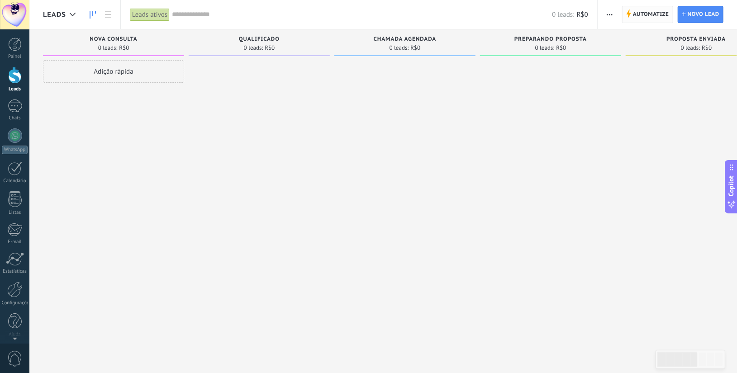
click at [642, 18] on span "Automatize" at bounding box center [651, 14] width 36 height 16
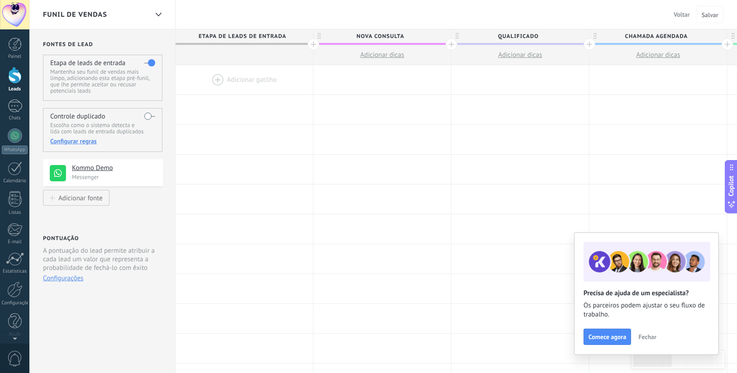
click at [657, 333] on button "Fechar" at bounding box center [647, 337] width 26 height 14
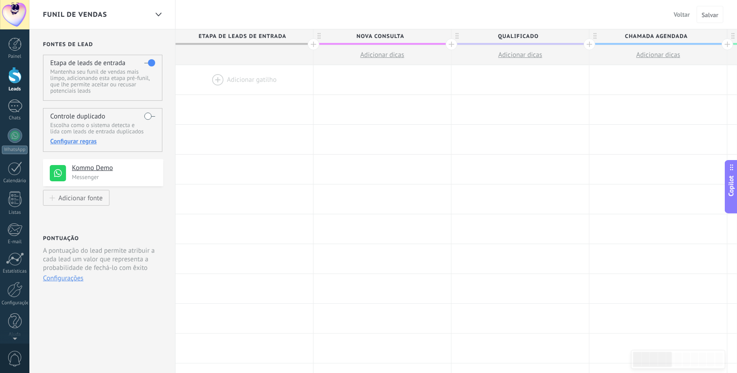
click at [681, 16] on span "Voltar" at bounding box center [681, 14] width 16 height 8
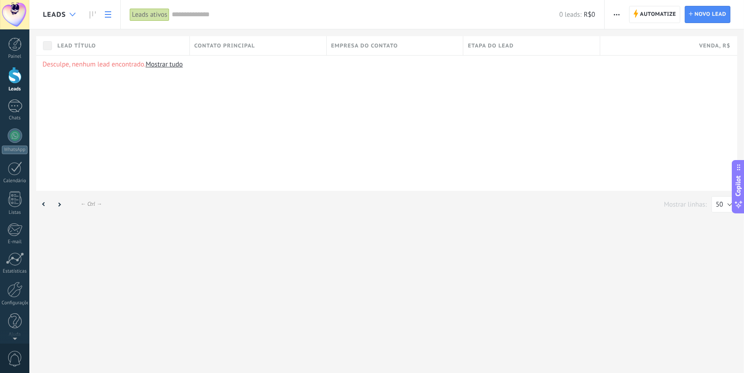
click at [71, 13] on icon at bounding box center [73, 15] width 6 height 4
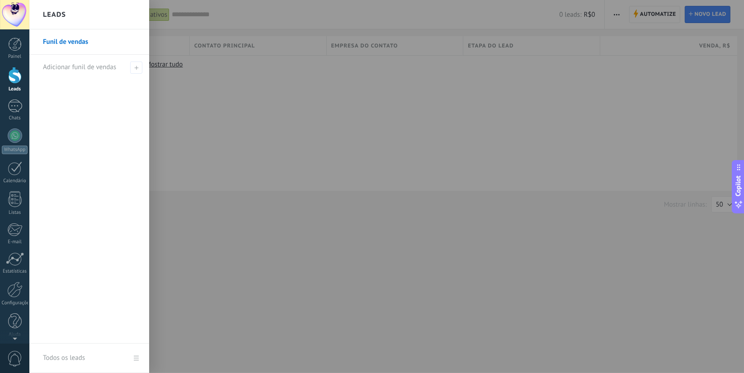
click at [79, 39] on link "Funil de vendas" at bounding box center [91, 41] width 97 height 25
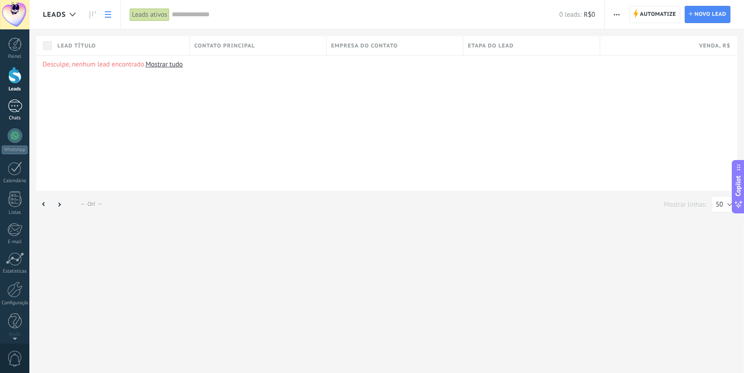
click at [16, 107] on div at bounding box center [15, 106] width 14 height 13
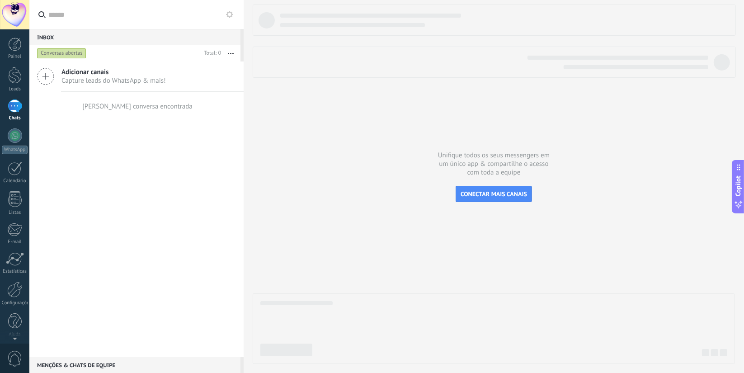
click at [77, 79] on span "Capture leads do WhatsApp & mais!" at bounding box center [114, 80] width 104 height 9
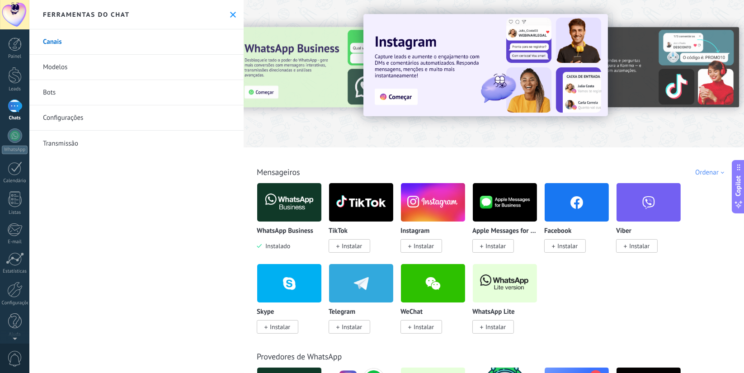
click at [61, 68] on link "Modelos" at bounding box center [136, 67] width 214 height 25
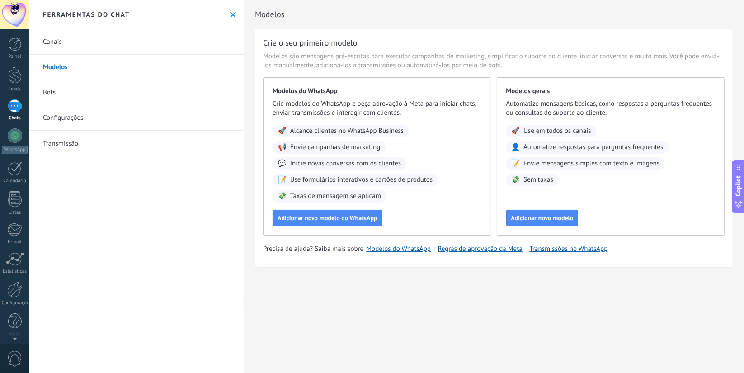
click at [57, 97] on link "Bots" at bounding box center [136, 92] width 214 height 25
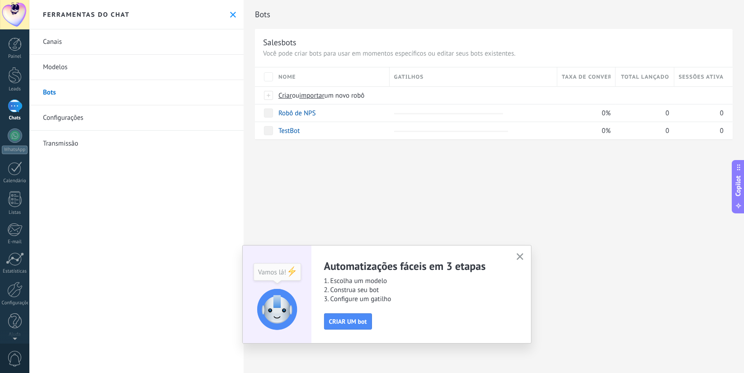
click at [60, 119] on link "Configurações" at bounding box center [136, 117] width 214 height 25
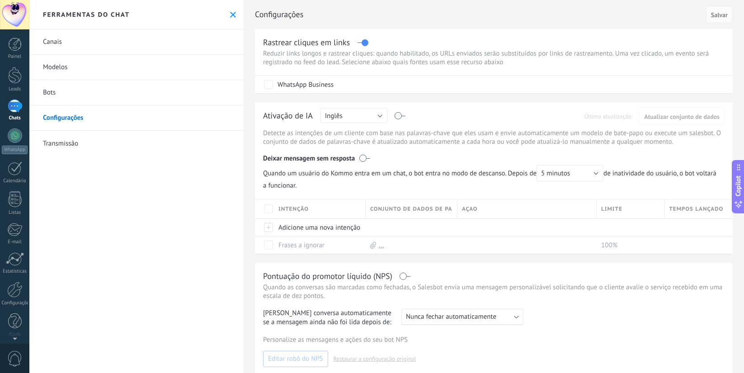
click at [62, 139] on link "Transmissão" at bounding box center [136, 143] width 214 height 25
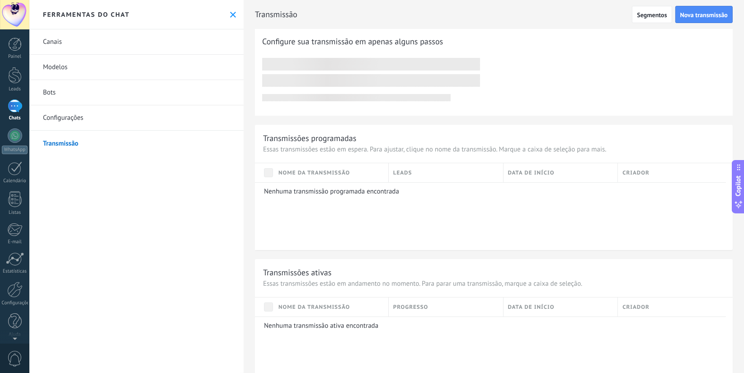
click at [52, 47] on link "Canais" at bounding box center [136, 41] width 214 height 25
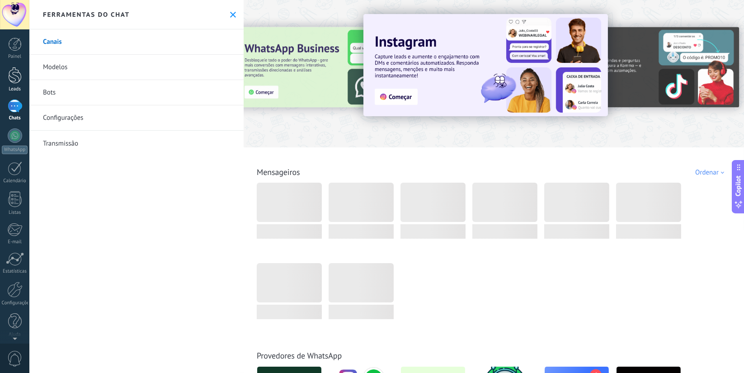
click at [9, 81] on div at bounding box center [15, 75] width 14 height 17
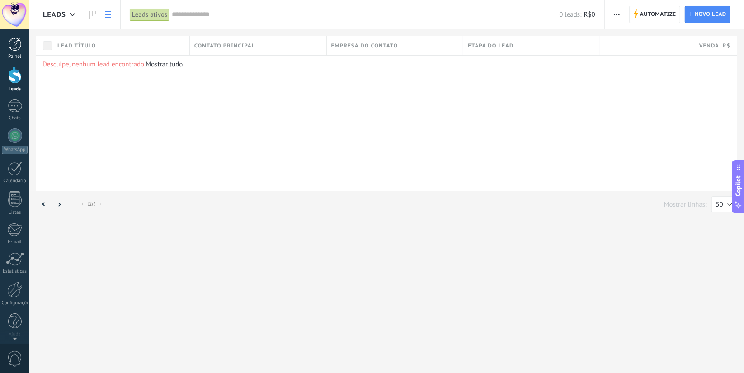
click at [15, 56] on div "Painel" at bounding box center [15, 57] width 26 height 6
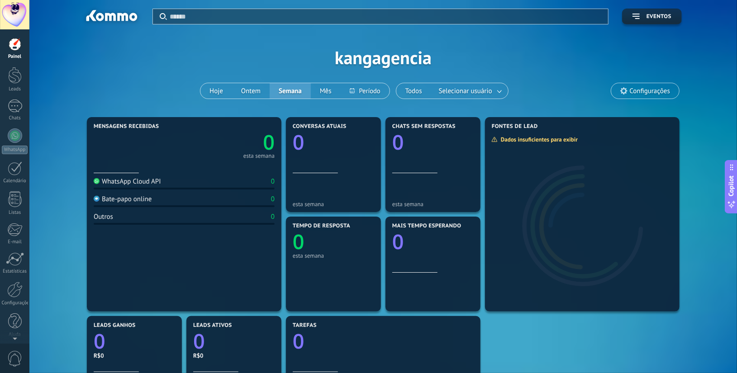
click at [9, 10] on div at bounding box center [14, 14] width 29 height 29
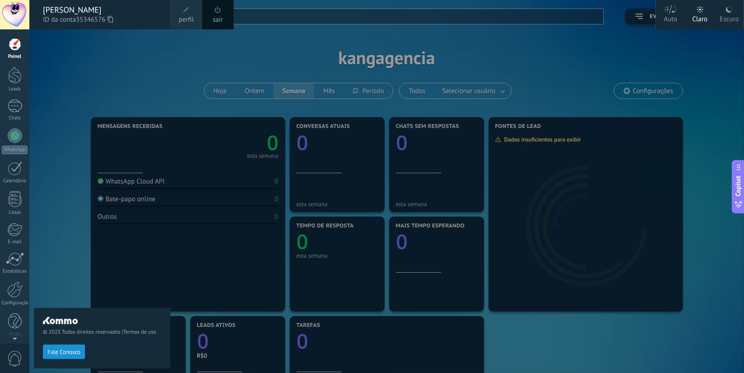
click at [189, 23] on span "perfil" at bounding box center [186, 20] width 15 height 10
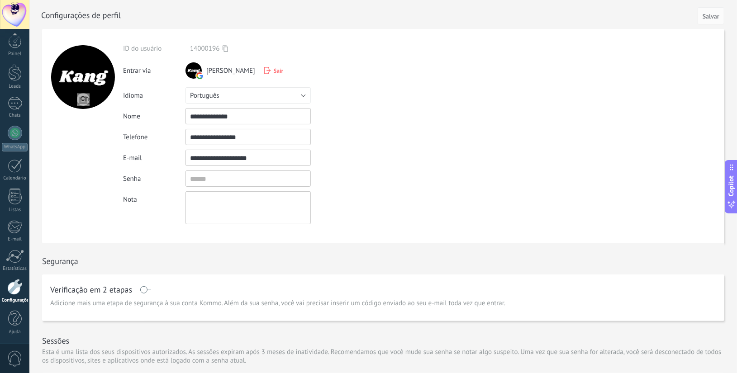
click at [17, 299] on div "Configurações" at bounding box center [15, 301] width 26 height 6
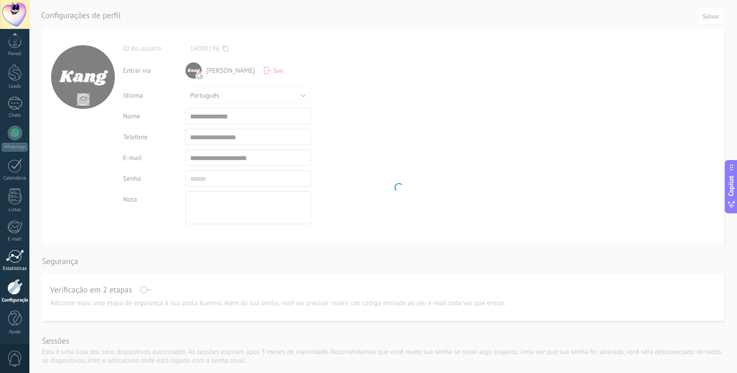
click at [13, 258] on div at bounding box center [15, 257] width 18 height 14
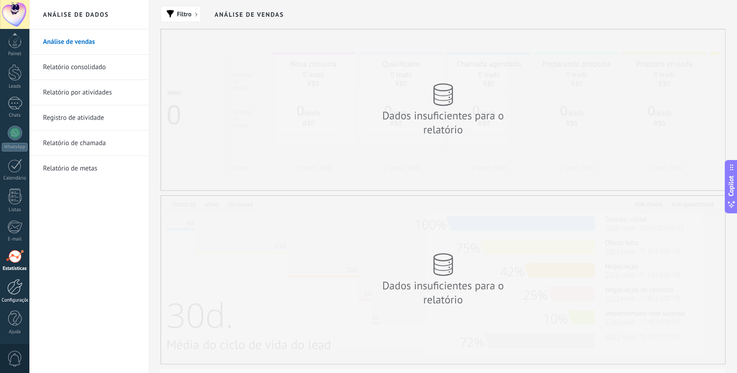
click at [10, 284] on div at bounding box center [14, 287] width 15 height 16
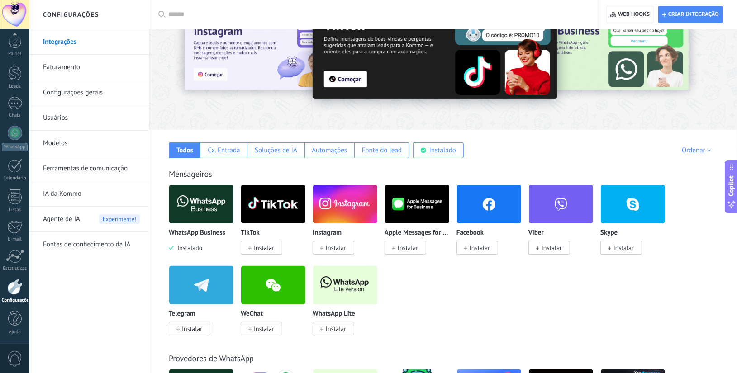
scroll to position [33, 0]
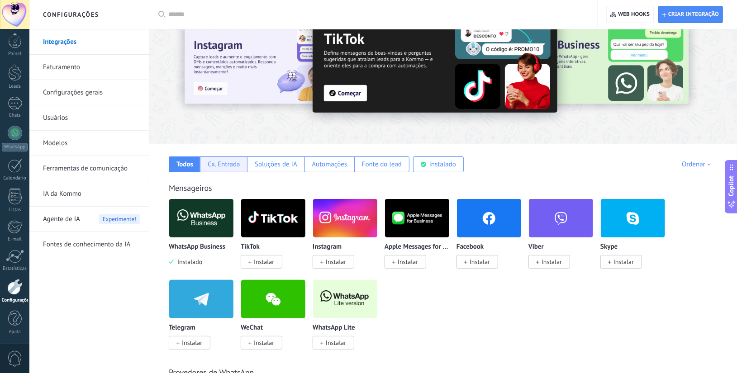
click at [219, 157] on div "Cx. Entrada" at bounding box center [223, 164] width 47 height 16
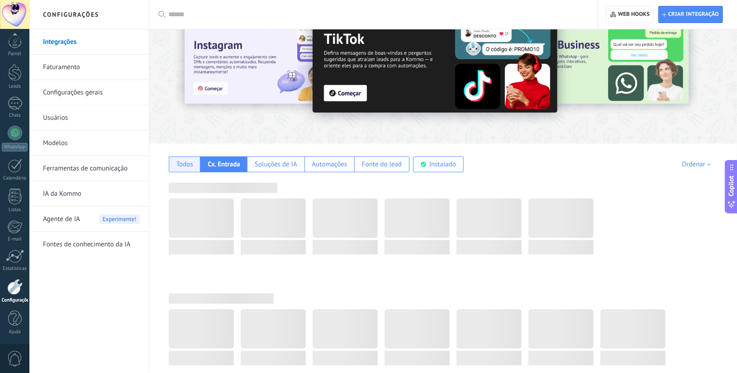
click at [190, 161] on div "Todos" at bounding box center [184, 164] width 17 height 9
click at [261, 168] on div "Soluções de IA" at bounding box center [275, 164] width 57 height 16
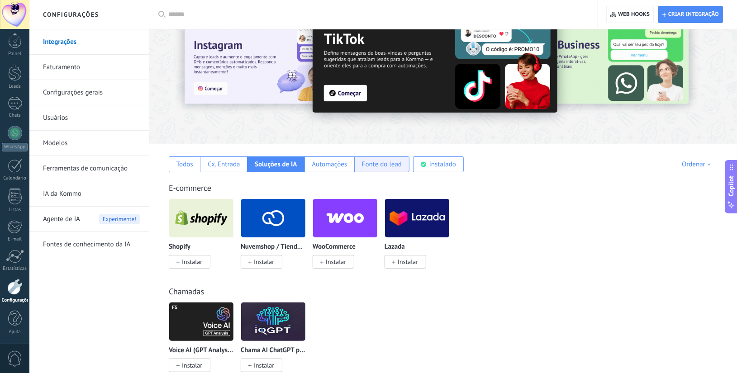
click at [395, 163] on div "Fonte do lead" at bounding box center [382, 164] width 40 height 9
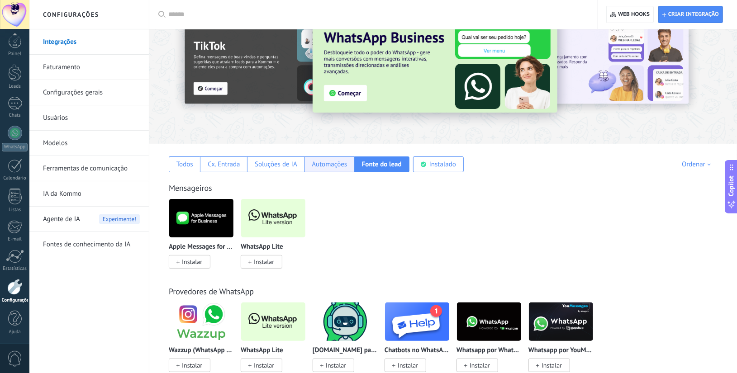
click at [329, 165] on div "Automações" at bounding box center [329, 164] width 35 height 9
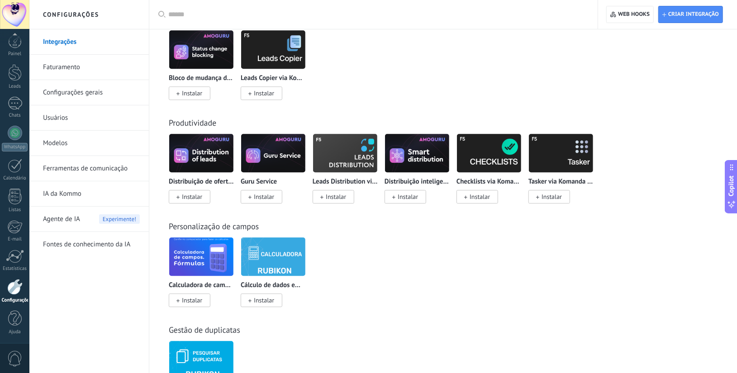
scroll to position [1516, 0]
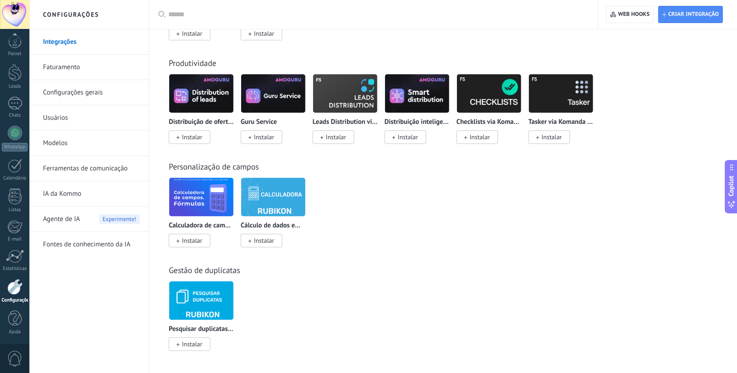
click at [69, 223] on span "Agente de IA" at bounding box center [61, 219] width 37 height 25
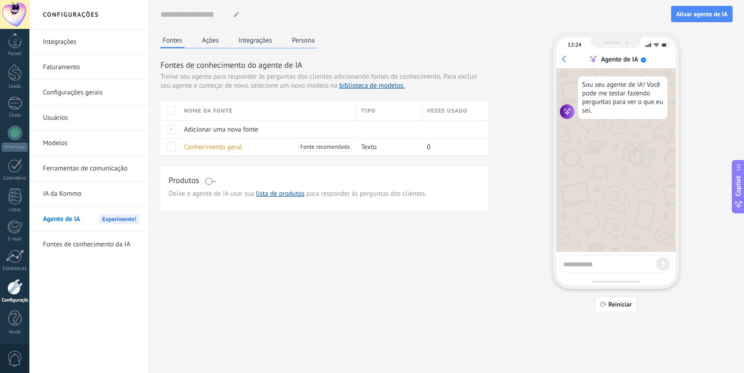
click at [54, 189] on link "IA da Kommo" at bounding box center [91, 193] width 97 height 25
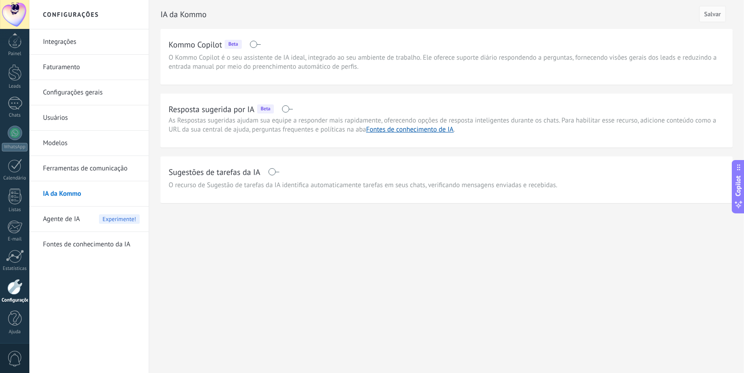
click at [59, 166] on link "Ferramentas de comunicação" at bounding box center [91, 168] width 97 height 25
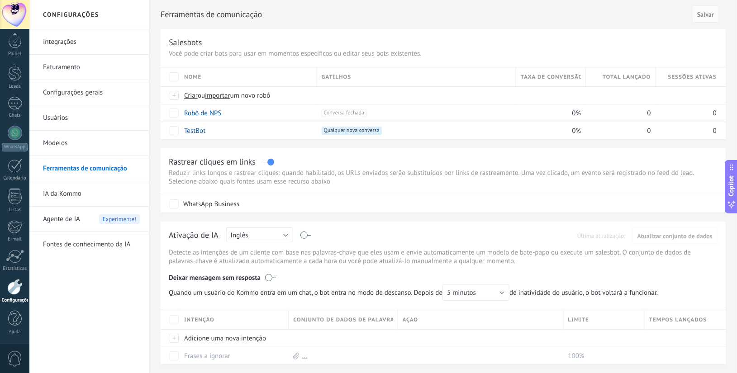
click at [66, 38] on link "Integrações" at bounding box center [91, 41] width 97 height 25
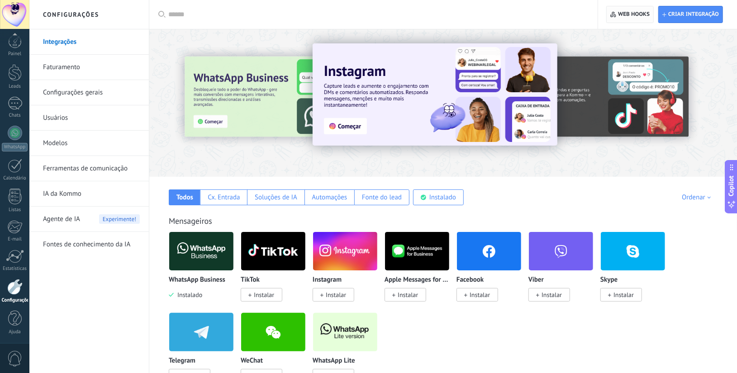
click at [625, 13] on span "Web hooks 0" at bounding box center [634, 14] width 32 height 7
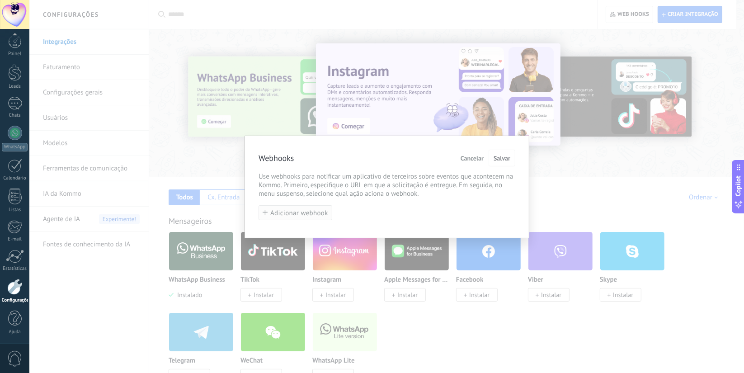
click at [308, 212] on span "Adicionar webhook" at bounding box center [299, 213] width 58 height 7
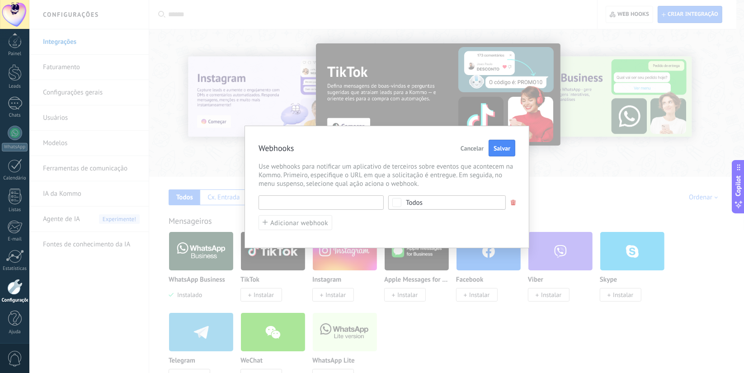
click at [304, 204] on input "text" at bounding box center [321, 202] width 125 height 14
type input "********"
click at [429, 204] on div "Todos" at bounding box center [448, 202] width 118 height 14
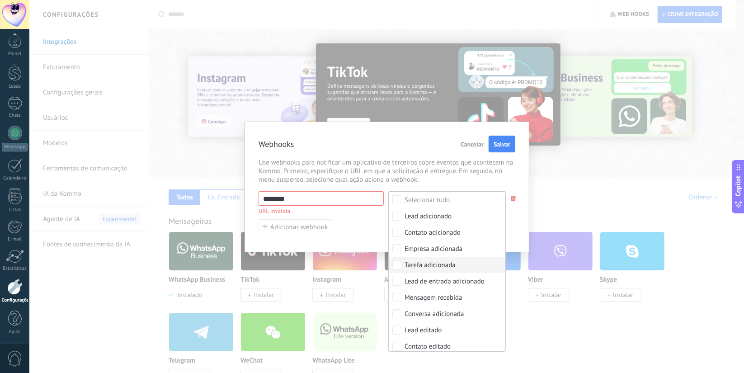
click at [422, 265] on div "Tarefa adicionada" at bounding box center [430, 265] width 51 height 9
click at [361, 195] on input "********" at bounding box center [321, 198] width 125 height 14
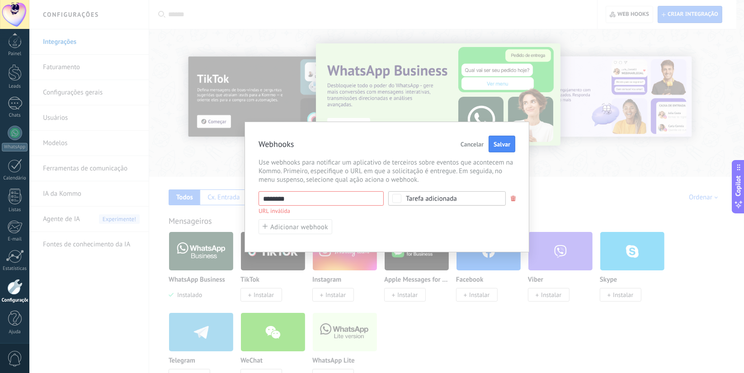
click at [431, 197] on div "Tarefa adicionada" at bounding box center [431, 198] width 51 height 7
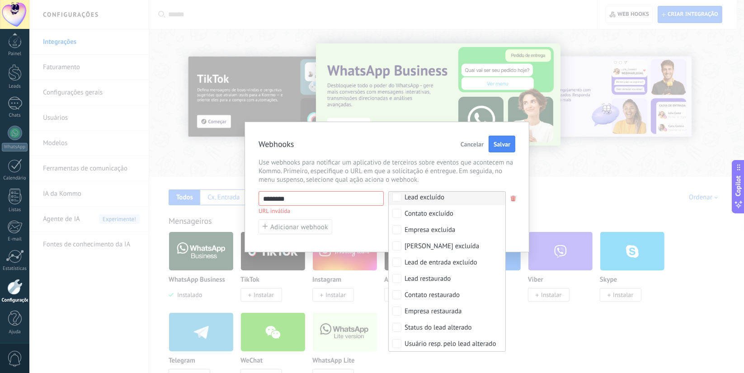
scroll to position [234, 0]
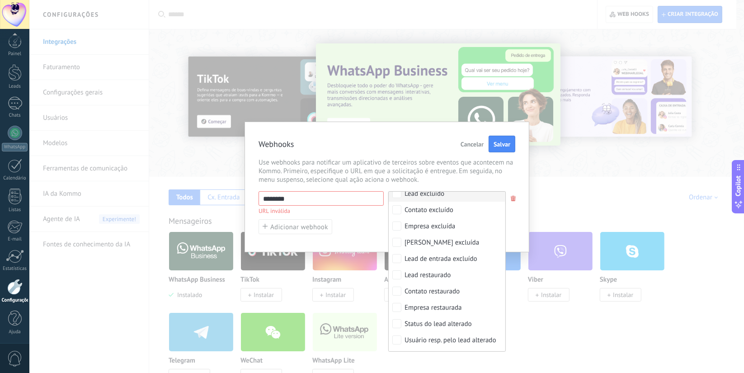
click at [426, 153] on div "Webhooks Cancelar Salvar Use webhooks para notificar um aplicativo de terceiros…" at bounding box center [387, 187] width 285 height 131
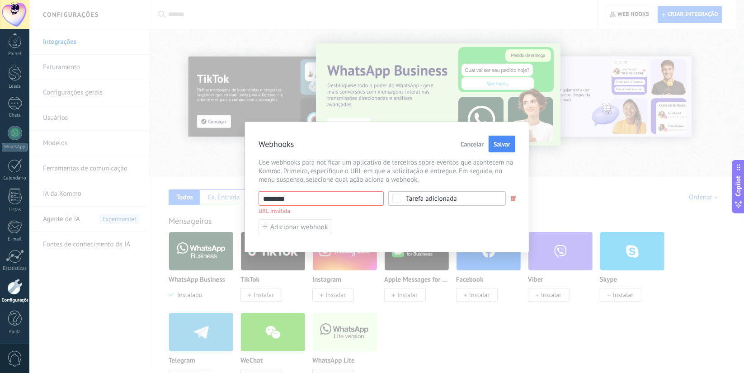
click at [474, 142] on span "Cancelar" at bounding box center [472, 144] width 23 height 6
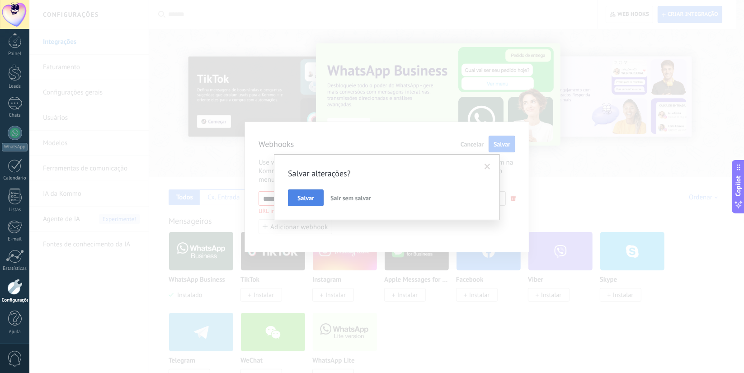
click at [307, 198] on span "Salvar" at bounding box center [306, 198] width 17 height 6
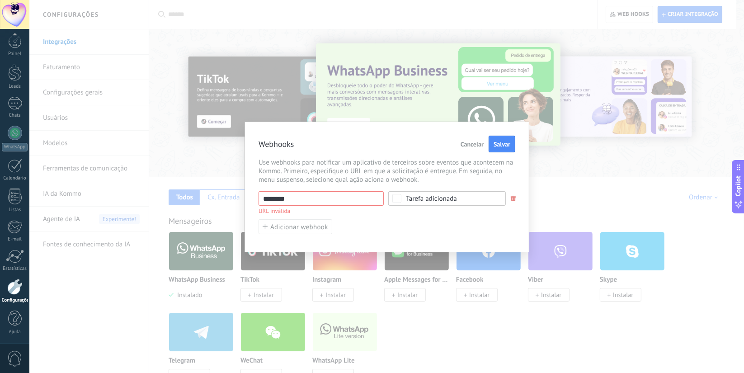
click at [474, 148] on button "Cancelar" at bounding box center [472, 144] width 30 height 17
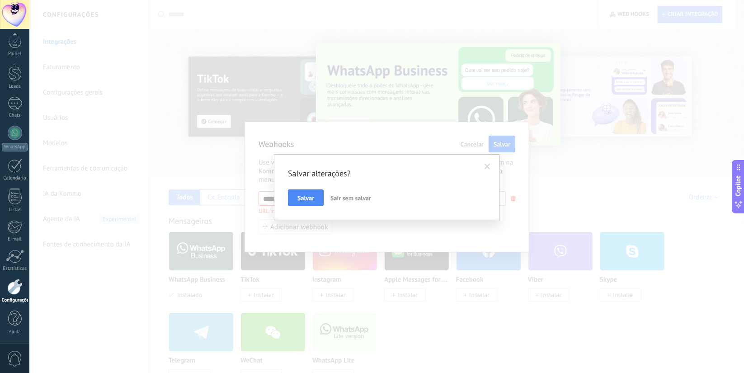
click at [362, 196] on span "Sair sem salvar" at bounding box center [351, 198] width 41 height 8
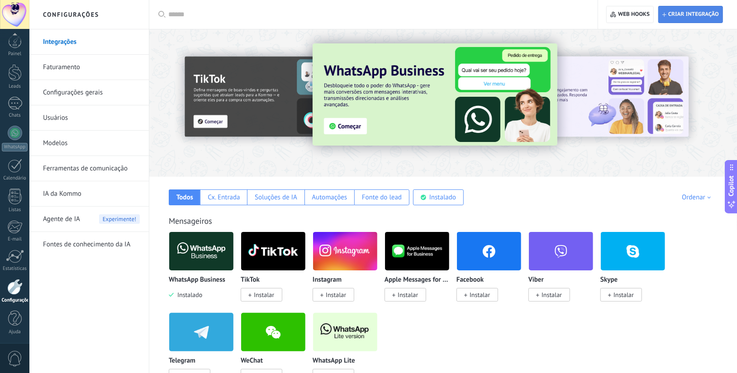
click at [705, 13] on span "Criar integração" at bounding box center [693, 14] width 51 height 7
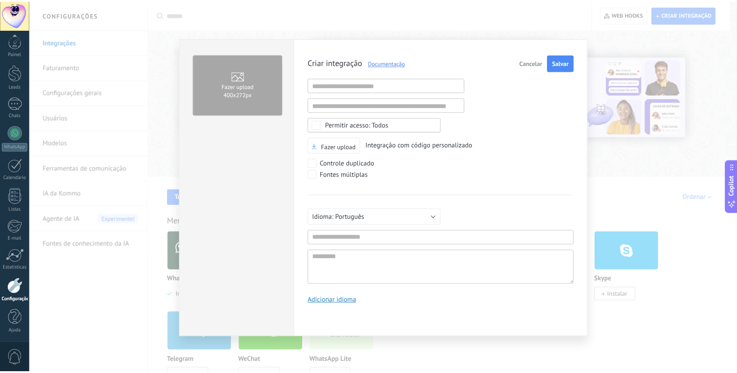
scroll to position [9, 0]
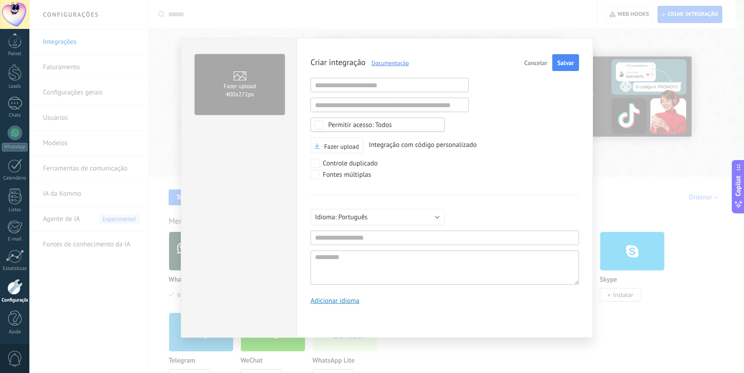
click at [539, 57] on button "Cancelar" at bounding box center [536, 62] width 30 height 17
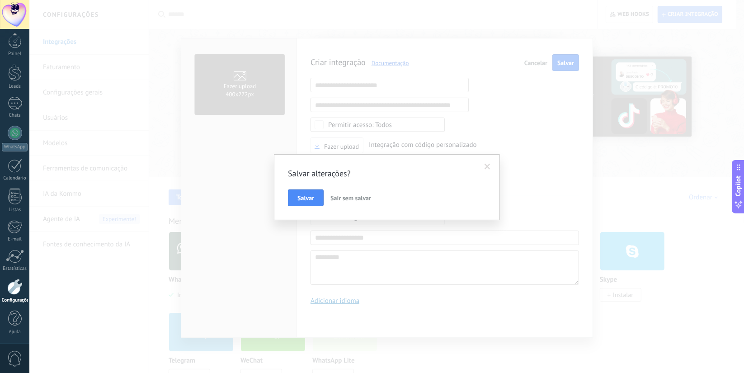
click at [342, 197] on span "Sair sem salvar" at bounding box center [351, 198] width 41 height 8
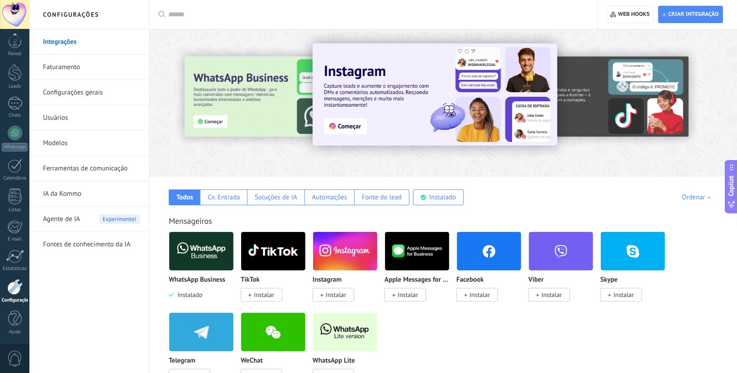
click at [102, 72] on link "Faturamento" at bounding box center [91, 67] width 97 height 25
click at [87, 65] on link "Faturamento" at bounding box center [91, 67] width 97 height 25
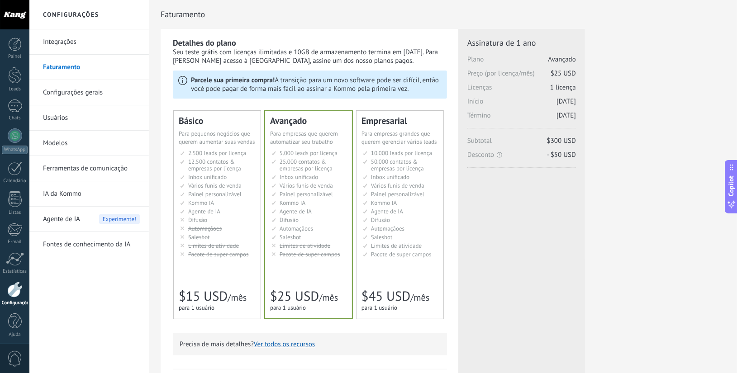
click at [195, 133] on span "Para pequenos negócios que querem aumentar suas vendas" at bounding box center [217, 138] width 76 height 16
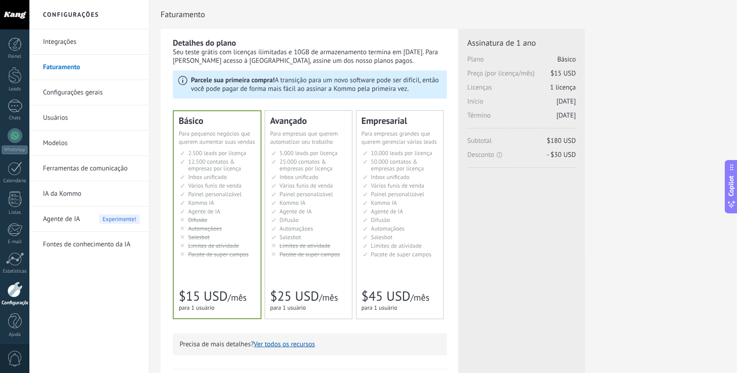
click at [283, 139] on span "Para empresas que querem automatizar seu trabalho" at bounding box center [304, 138] width 68 height 16
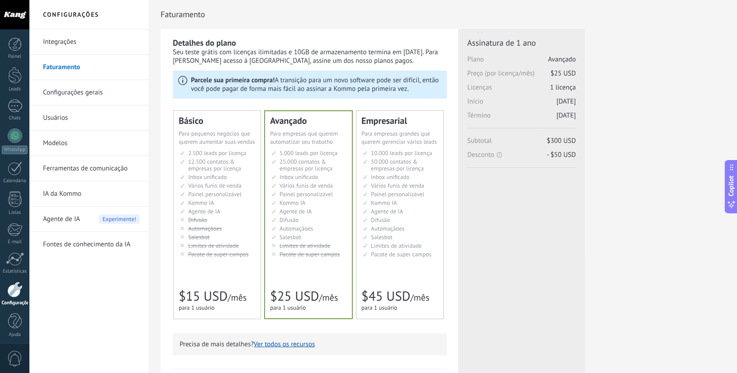
click at [191, 112] on div "Básico Для увеличения продаж в малом бизнесе For small businesses that want to …" at bounding box center [217, 215] width 87 height 208
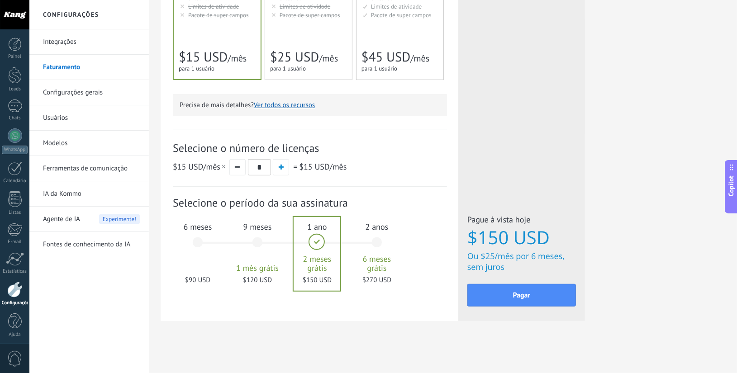
scroll to position [241, 0]
click at [65, 93] on link "Configurações gerais" at bounding box center [91, 92] width 97 height 25
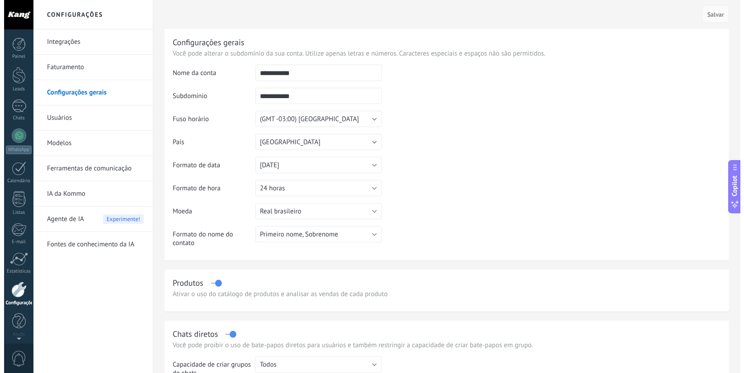
scroll to position [3, 0]
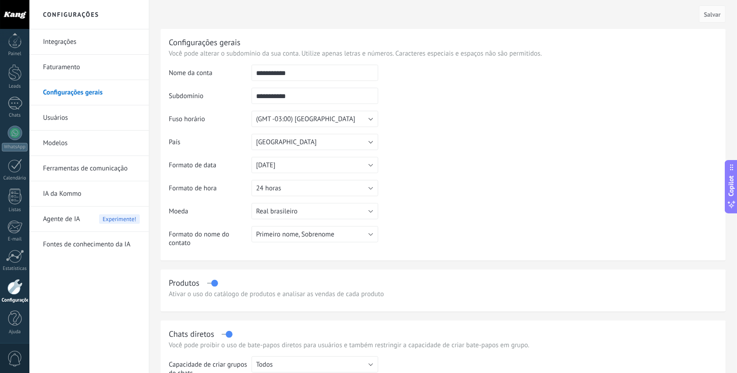
click at [88, 34] on link "Integrações" at bounding box center [91, 41] width 97 height 25
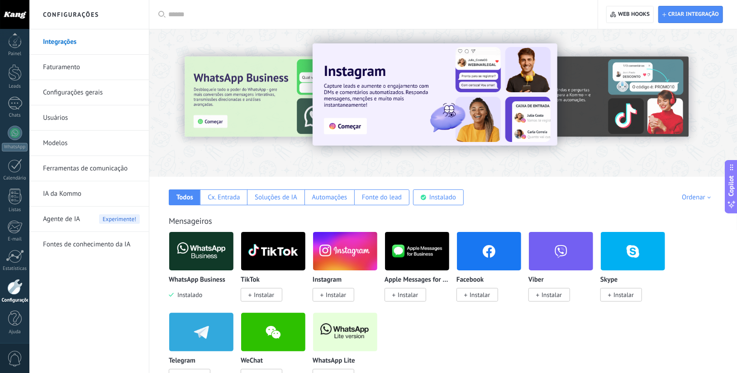
click at [53, 196] on link "IA da Kommo" at bounding box center [91, 193] width 97 height 25
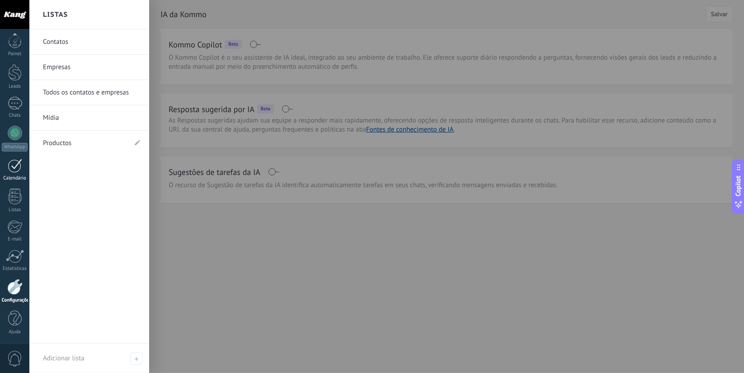
click at [8, 175] on link "Calendário" at bounding box center [14, 170] width 29 height 23
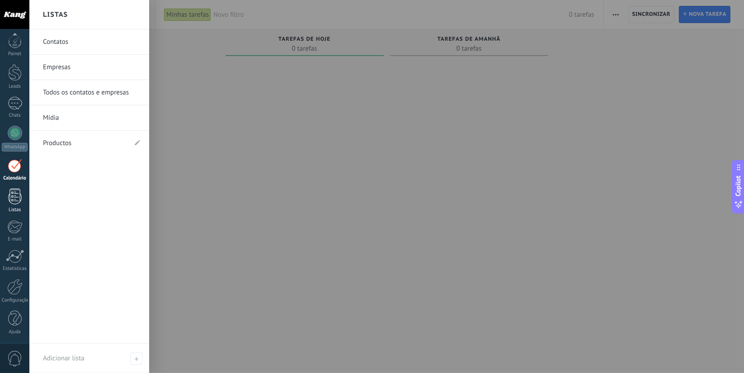
click at [8, 191] on div at bounding box center [15, 197] width 14 height 16
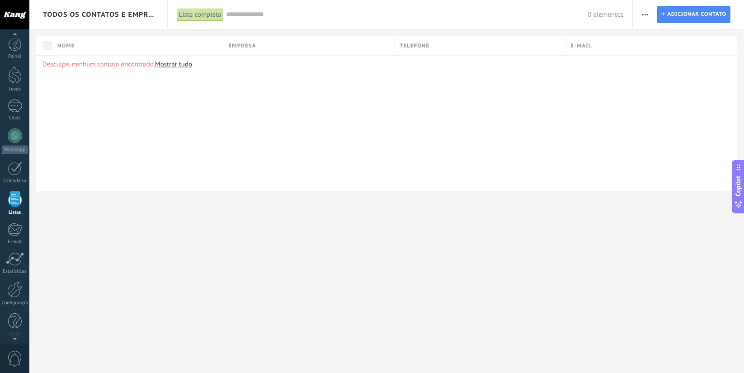
click at [17, 41] on div at bounding box center [15, 45] width 14 height 14
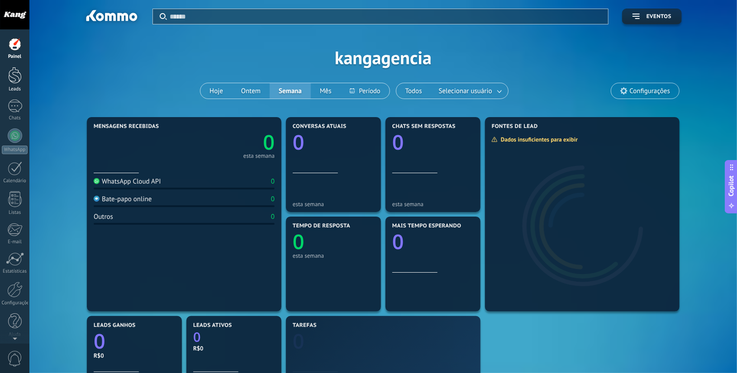
click at [15, 81] on div at bounding box center [15, 75] width 14 height 17
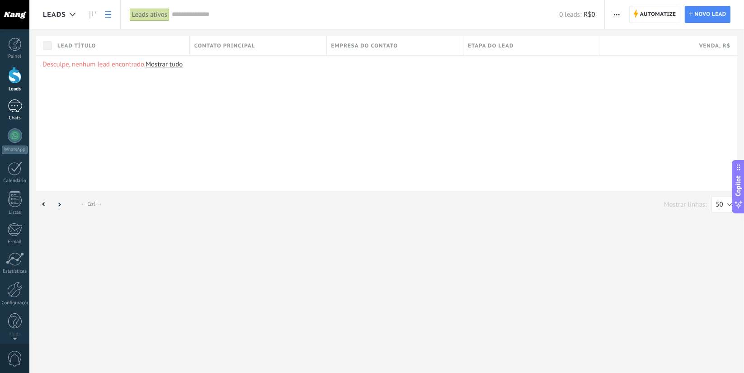
click at [13, 111] on div at bounding box center [15, 106] width 14 height 13
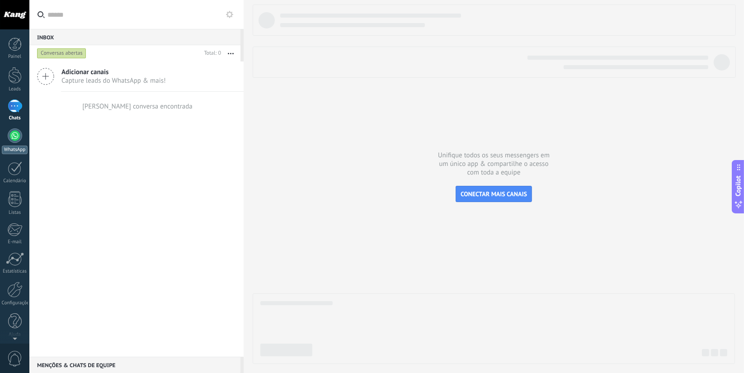
click at [10, 135] on div at bounding box center [15, 135] width 14 height 14
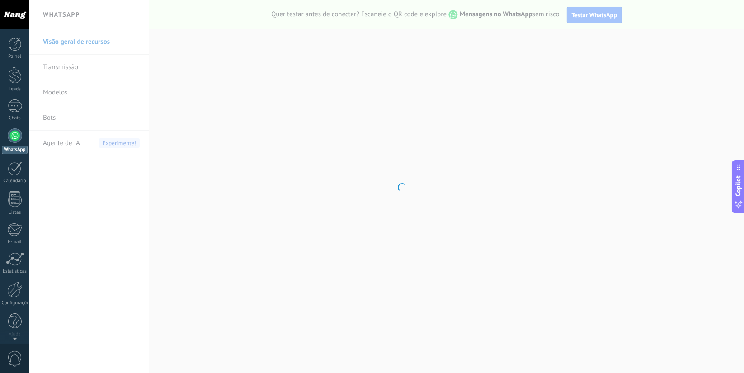
click at [10, 18] on div at bounding box center [14, 14] width 29 height 29
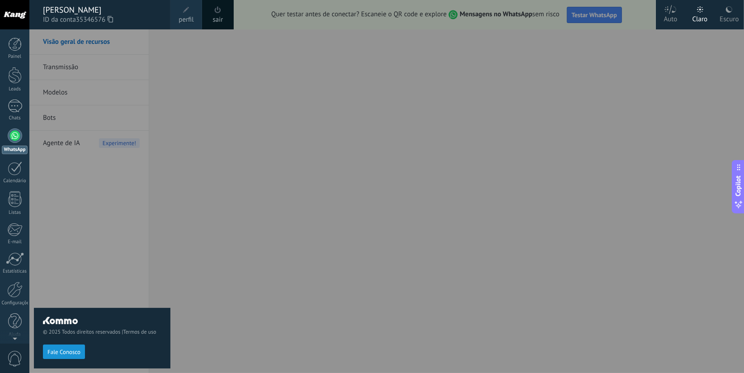
click at [60, 215] on div "© 2025 Todos direitos reservados | Termos de uso Fale Conosco" at bounding box center [102, 201] width 137 height 344
click at [12, 66] on div "Painel Leads Chats WhatsApp Clientes" at bounding box center [14, 192] width 29 height 309
click at [16, 58] on div "Painel" at bounding box center [15, 57] width 26 height 6
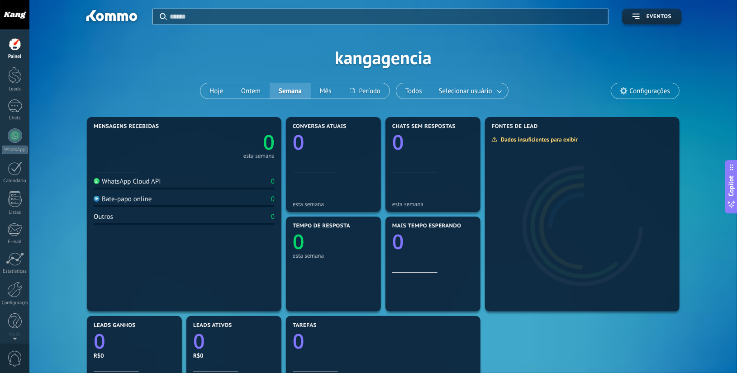
click at [12, 19] on div at bounding box center [14, 14] width 29 height 29
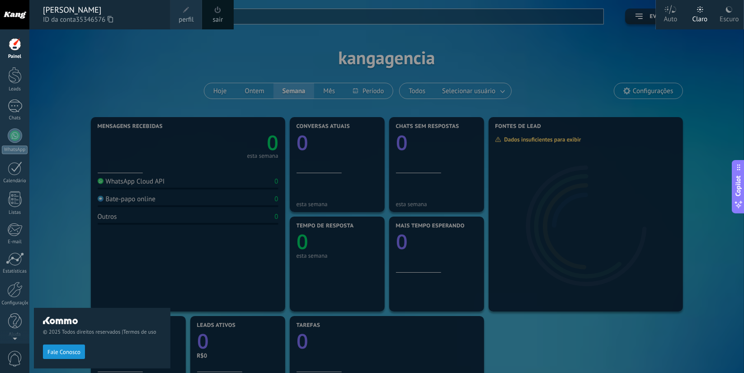
click at [679, 14] on label "Auto" at bounding box center [670, 14] width 29 height 29
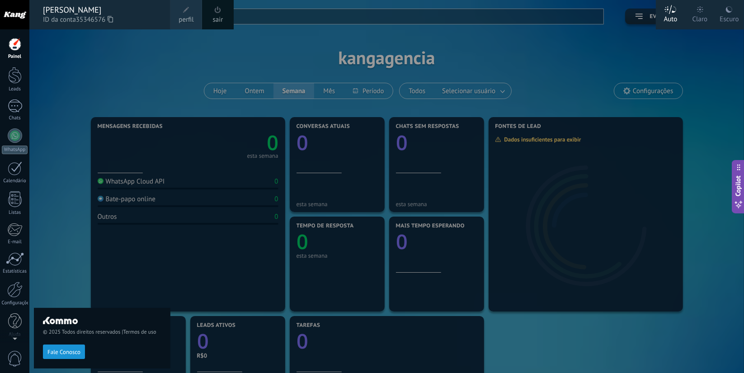
click at [700, 10] on use at bounding box center [700, 9] width 6 height 6
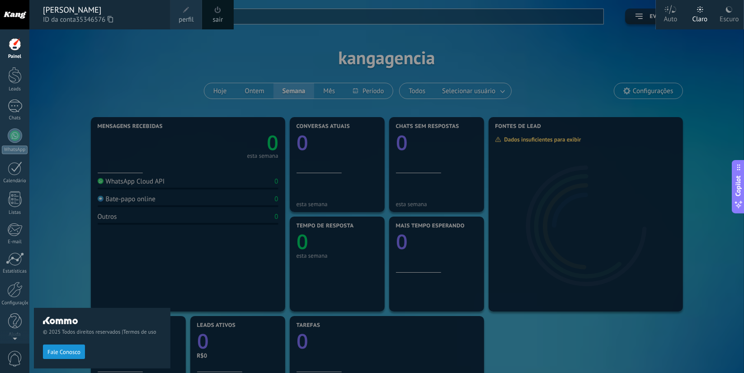
click at [723, 9] on div "Escuro" at bounding box center [729, 18] width 19 height 24
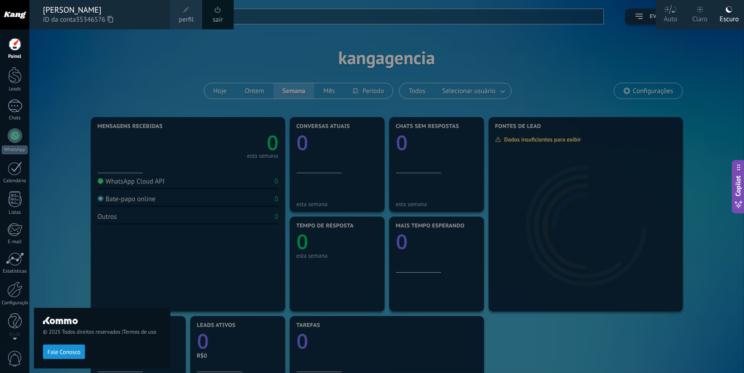
click at [705, 13] on div "Claro" at bounding box center [700, 18] width 15 height 24
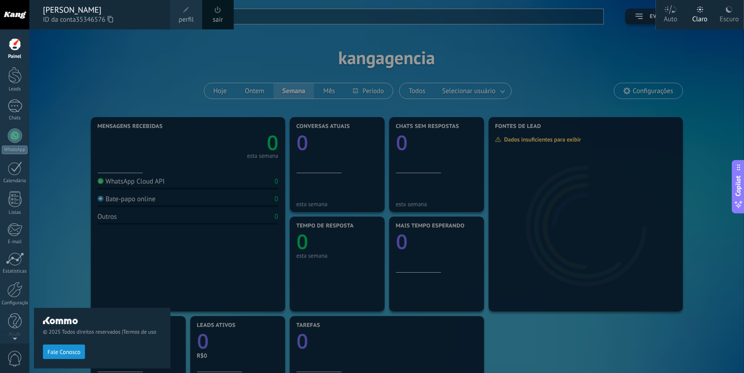
click at [19, 57] on div "Painel" at bounding box center [15, 57] width 26 height 6
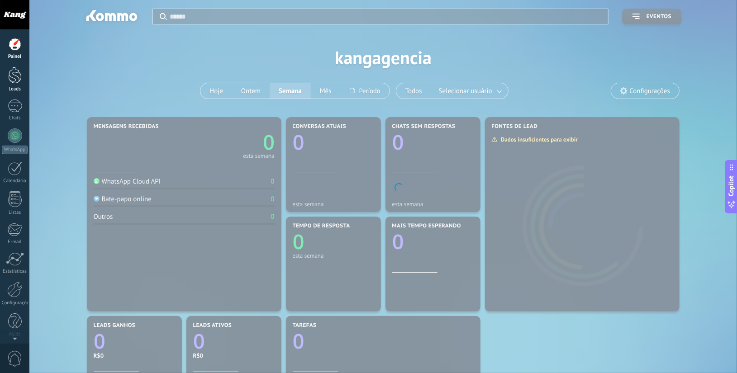
click at [17, 83] on div at bounding box center [15, 75] width 14 height 17
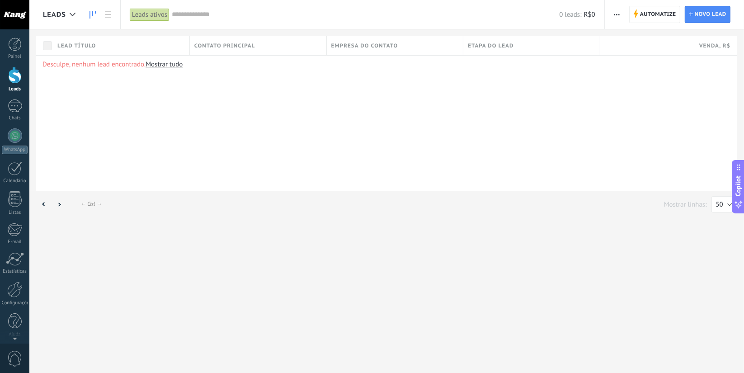
click at [96, 15] on link at bounding box center [92, 15] width 15 height 18
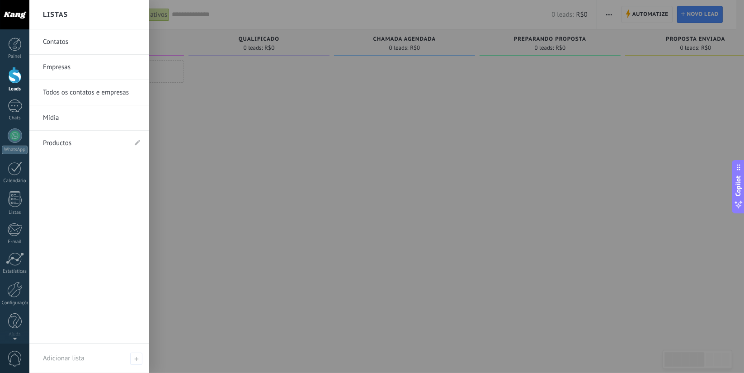
click at [67, 35] on link "Contatos" at bounding box center [91, 41] width 97 height 25
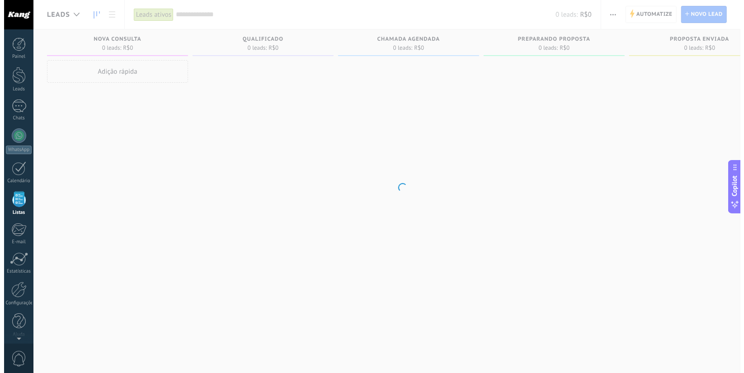
scroll to position [3, 0]
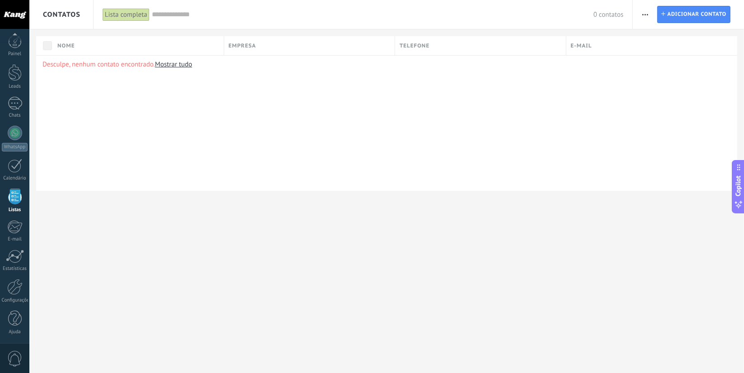
click at [190, 65] on link "Mostrar tudo" at bounding box center [173, 64] width 37 height 9
click at [643, 12] on span "button" at bounding box center [646, 14] width 6 height 17
click at [68, 13] on span "Contatos" at bounding box center [62, 14] width 38 height 9
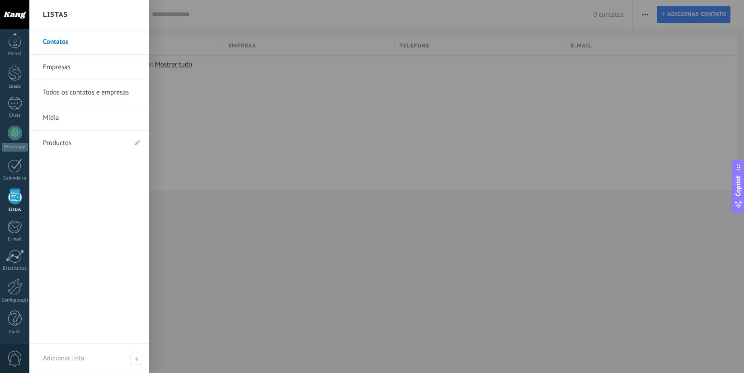
click at [96, 68] on link "Empresas" at bounding box center [91, 67] width 97 height 25
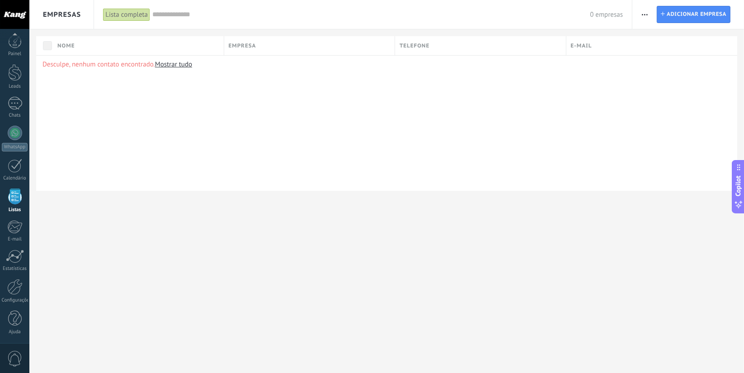
click at [109, 13] on div "Lista completa" at bounding box center [126, 14] width 47 height 13
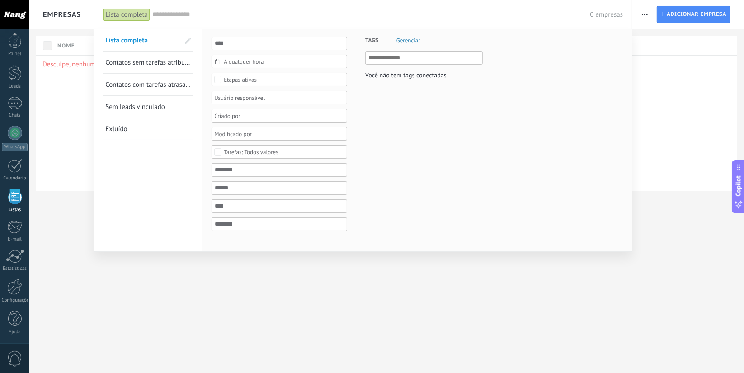
click at [56, 14] on div at bounding box center [372, 186] width 744 height 373
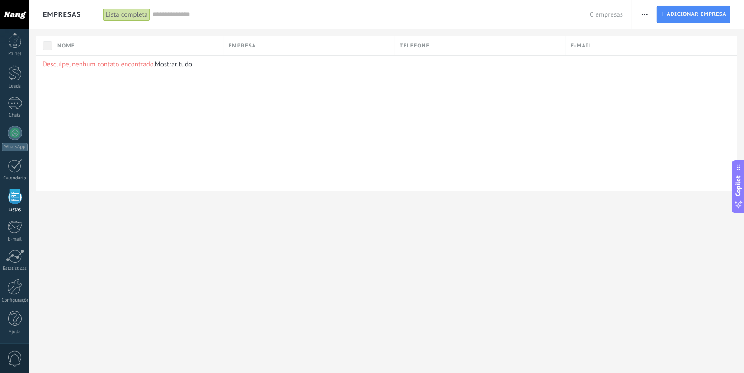
click at [56, 14] on span "Empresas" at bounding box center [62, 14] width 38 height 9
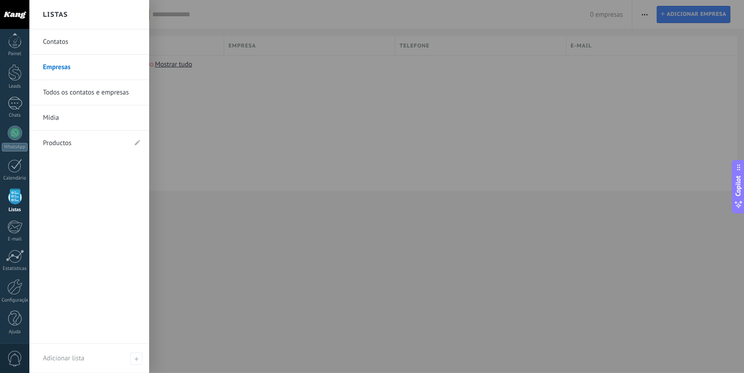
click at [88, 92] on link "Todos os contatos e empresas" at bounding box center [91, 92] width 97 height 25
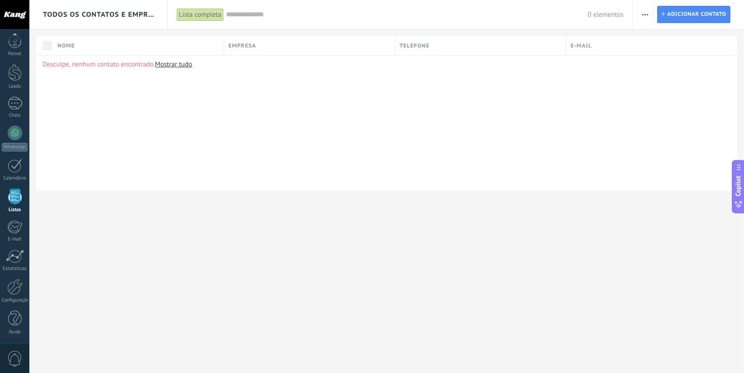
click at [71, 14] on span "Todos os contatos e Empresas" at bounding box center [99, 14] width 112 height 9
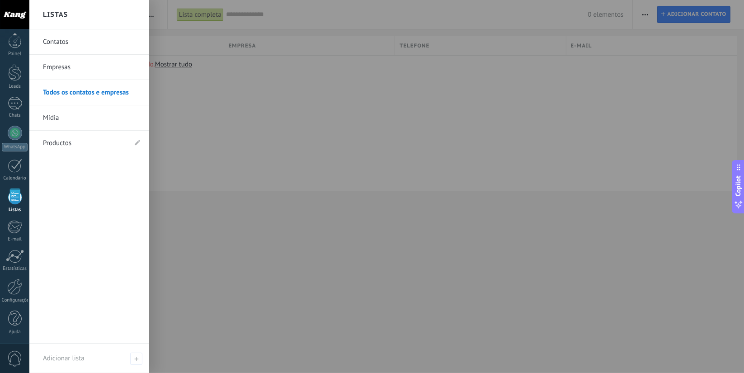
click at [69, 145] on link "Productos" at bounding box center [85, 143] width 84 height 25
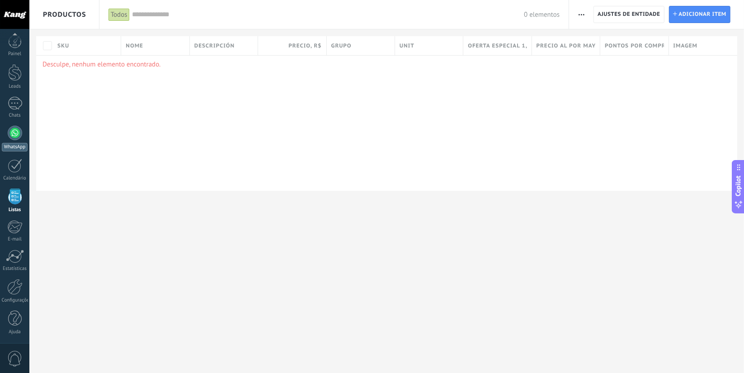
click at [18, 132] on div at bounding box center [15, 133] width 14 height 14
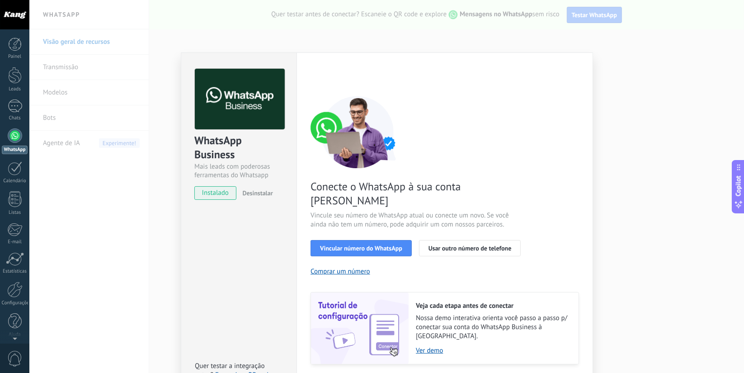
click at [691, 153] on div "WhatsApp Business Mais leads com poderosas ferramentas do Whatsapp instalado De…" at bounding box center [386, 186] width 715 height 373
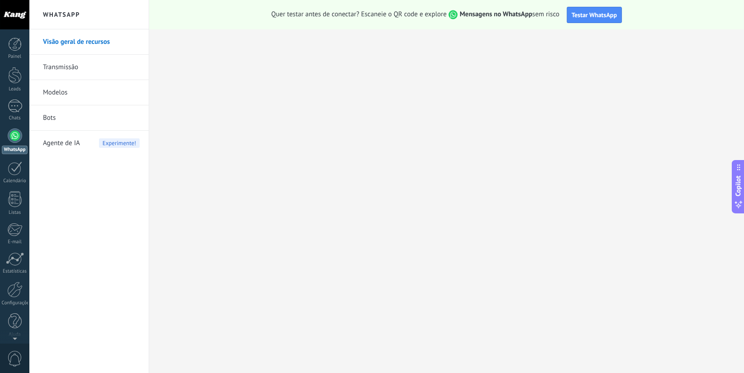
click at [80, 68] on link "Transmissão" at bounding box center [91, 67] width 97 height 25
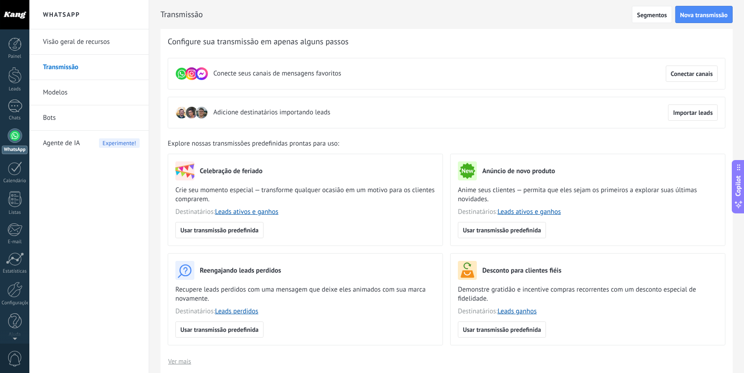
click at [80, 94] on link "Modelos" at bounding box center [91, 92] width 97 height 25
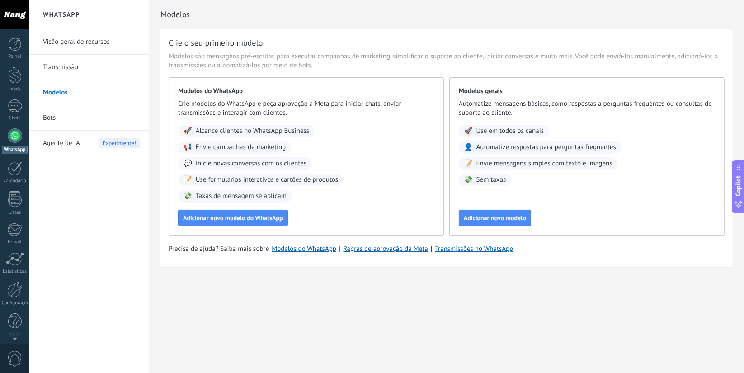
click at [88, 71] on link "Transmissão" at bounding box center [91, 67] width 97 height 25
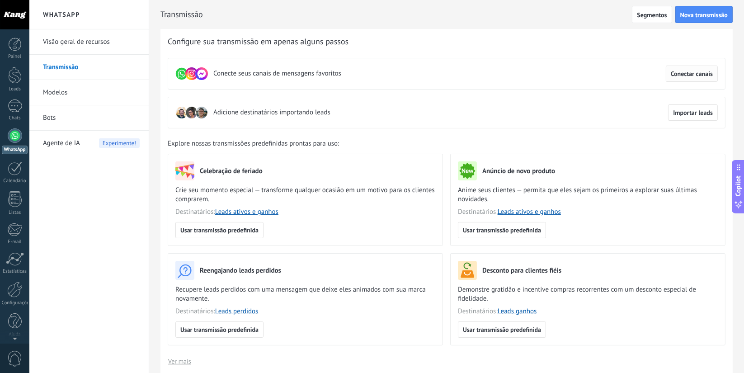
click at [702, 75] on span "Conectar canais" at bounding box center [692, 74] width 42 height 6
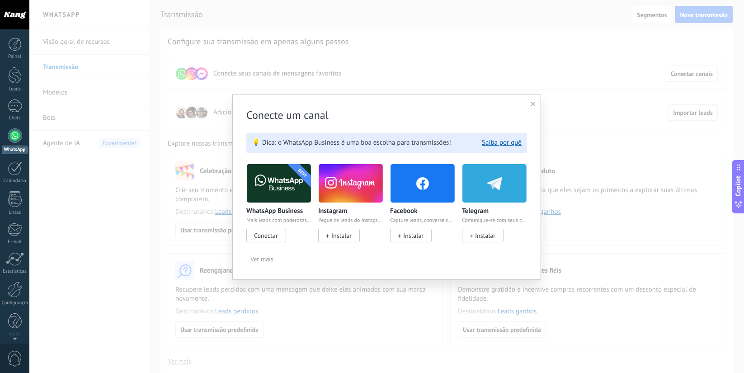
click at [532, 104] on icon at bounding box center [533, 104] width 5 height 5
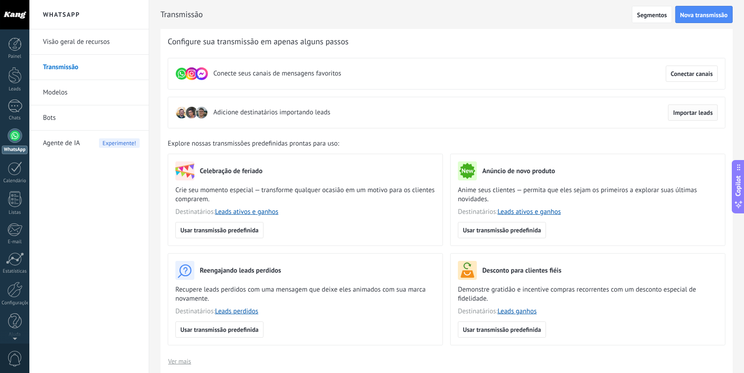
click at [689, 117] on button "Importar leads" at bounding box center [693, 112] width 50 height 16
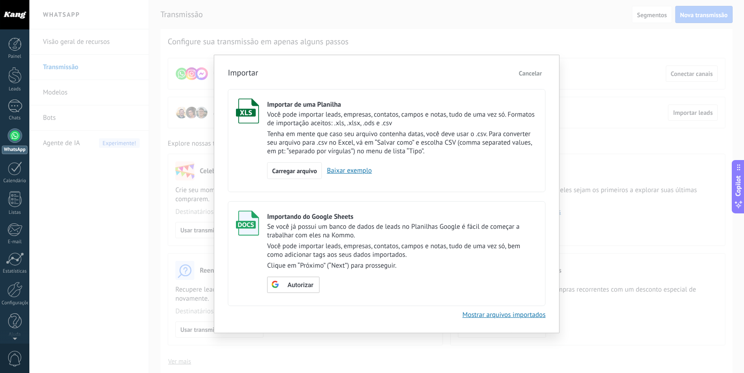
click at [540, 73] on span "Cancelar" at bounding box center [530, 73] width 23 height 8
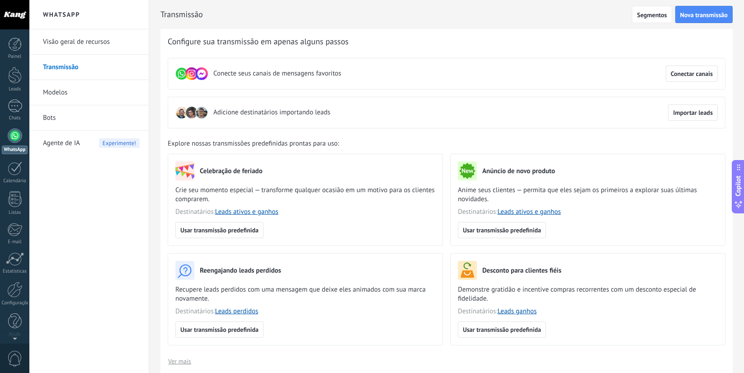
click at [120, 98] on link "Modelos" at bounding box center [91, 92] width 97 height 25
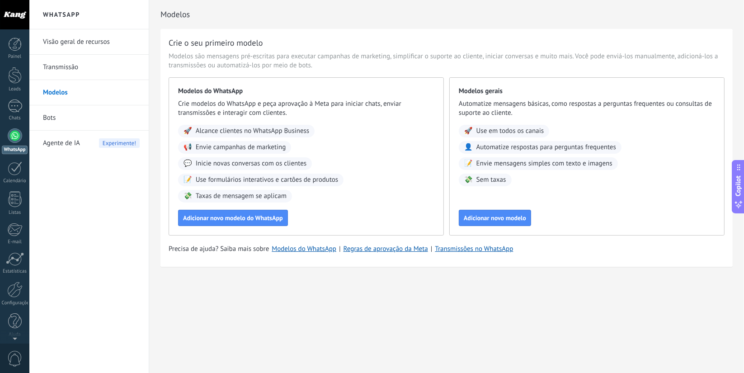
click at [67, 118] on link "Bots" at bounding box center [91, 117] width 97 height 25
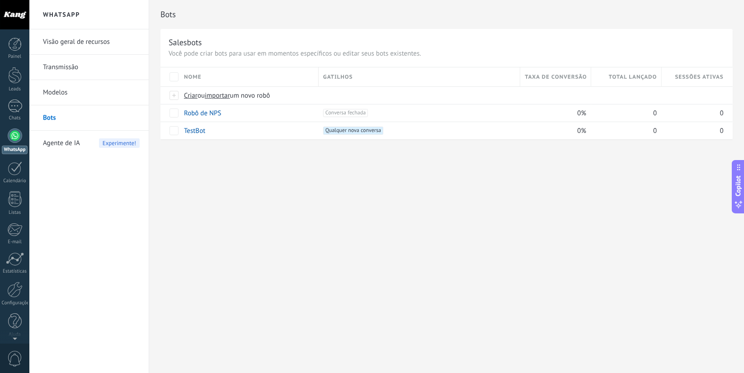
click at [67, 147] on span "Agente de IA" at bounding box center [61, 143] width 37 height 25
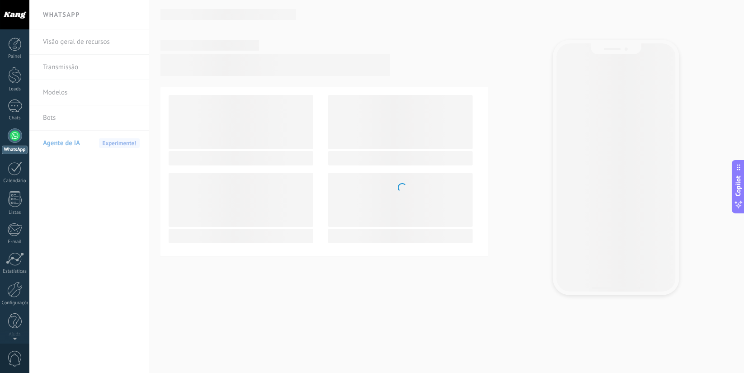
click at [74, 71] on body ".abecls-1,.abecls-2{fill-rule:evenodd}.abecls-2{fill:#fff} .abhcls-1{fill:none}…" at bounding box center [372, 186] width 744 height 373
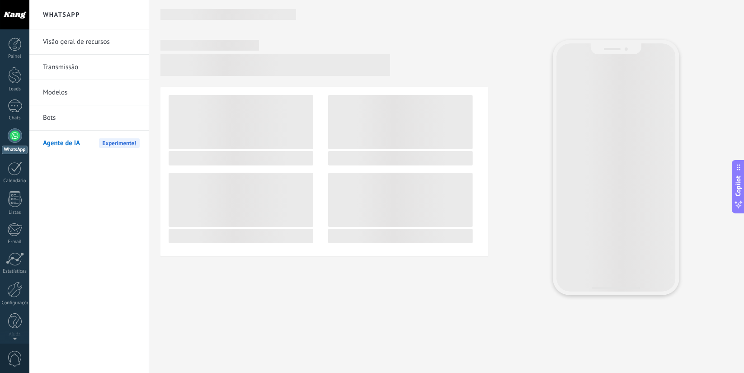
click at [74, 71] on link "Transmissão" at bounding box center [91, 67] width 97 height 25
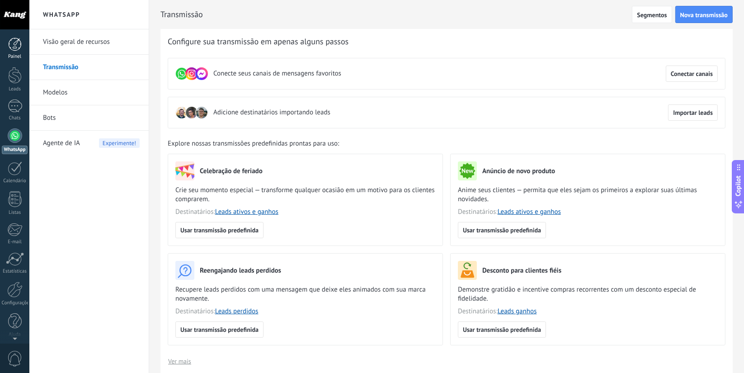
click at [19, 42] on div at bounding box center [15, 45] width 14 height 14
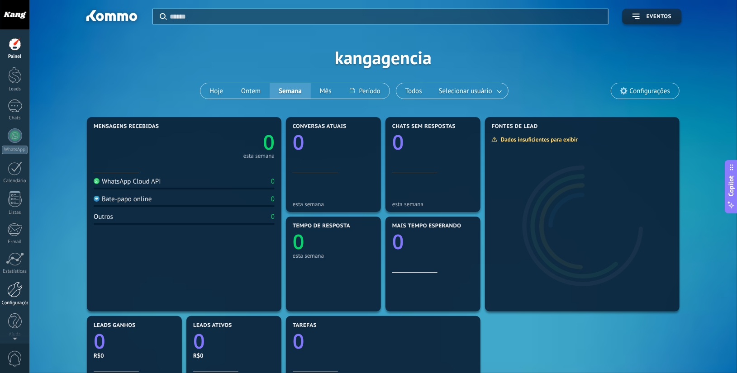
click at [17, 294] on div at bounding box center [14, 290] width 15 height 16
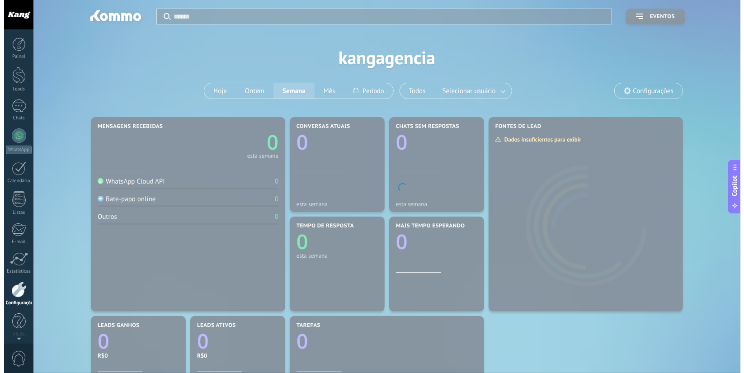
scroll to position [3, 0]
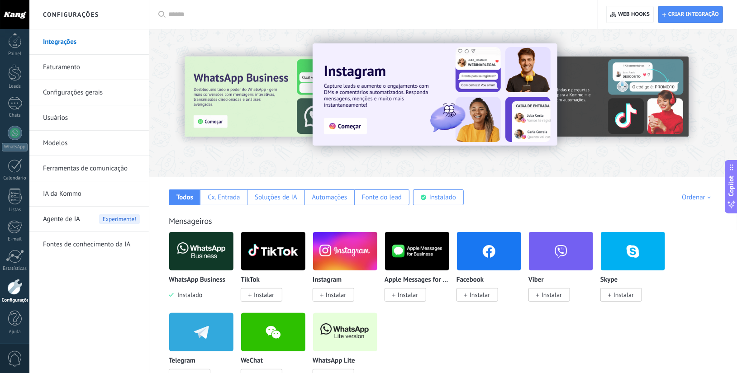
click at [62, 169] on link "Ferramentas de comunicação" at bounding box center [91, 168] width 97 height 25
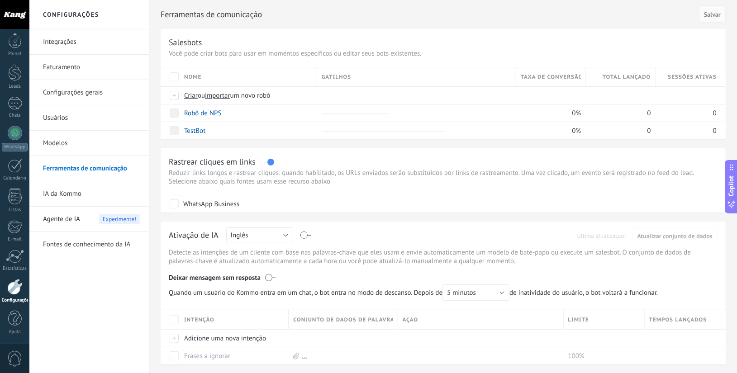
click at [66, 216] on span "Agente de IA" at bounding box center [61, 219] width 37 height 25
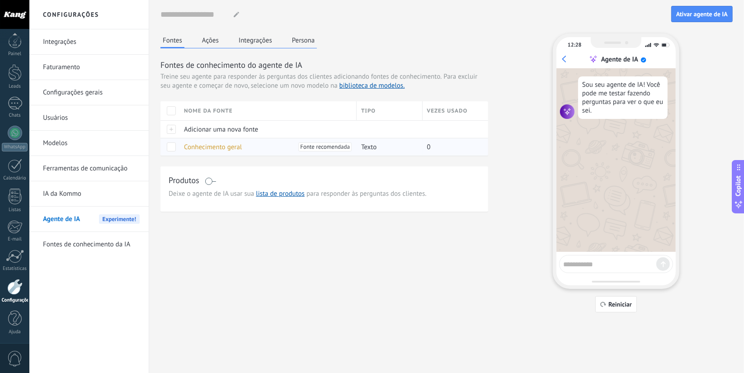
click at [218, 145] on span "Conhecimento geral" at bounding box center [213, 147] width 58 height 9
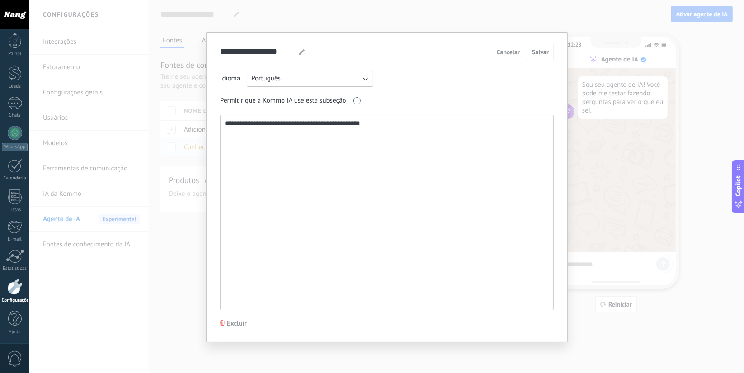
type input "**********"
type textarea "**********"
click at [250, 133] on textarea "**********" at bounding box center [386, 212] width 331 height 194
click at [424, 127] on textarea "**********" at bounding box center [386, 212] width 331 height 194
click at [506, 52] on span "Cancelar" at bounding box center [508, 52] width 23 height 6
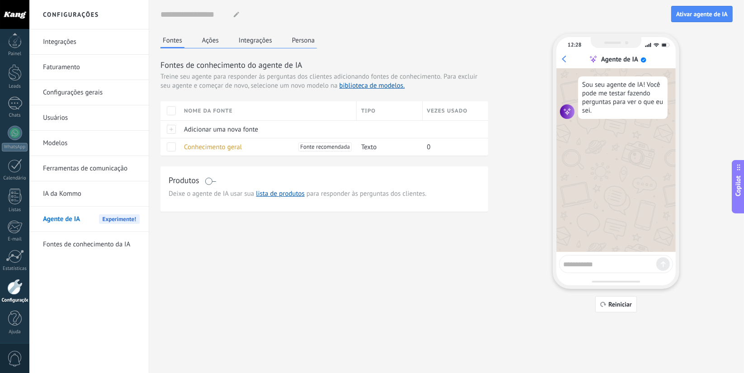
click at [208, 45] on button "Ações" at bounding box center [210, 40] width 21 height 14
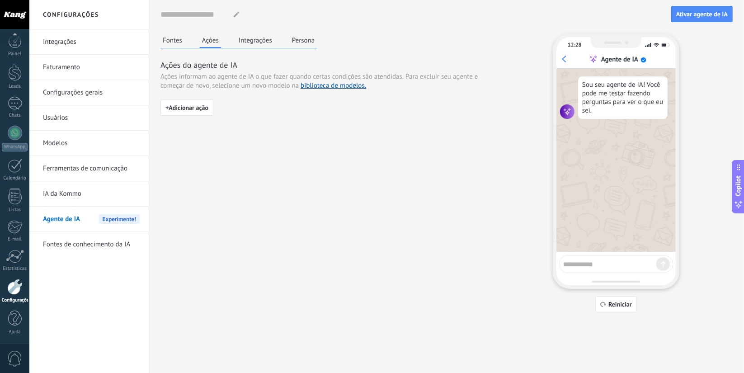
click at [235, 44] on div "Fontes Ações Integrações Persona" at bounding box center [239, 40] width 156 height 15
click at [193, 37] on div "Fontes Ações Integrações Persona" at bounding box center [239, 40] width 156 height 15
click at [167, 39] on button "Fontes" at bounding box center [173, 40] width 24 height 14
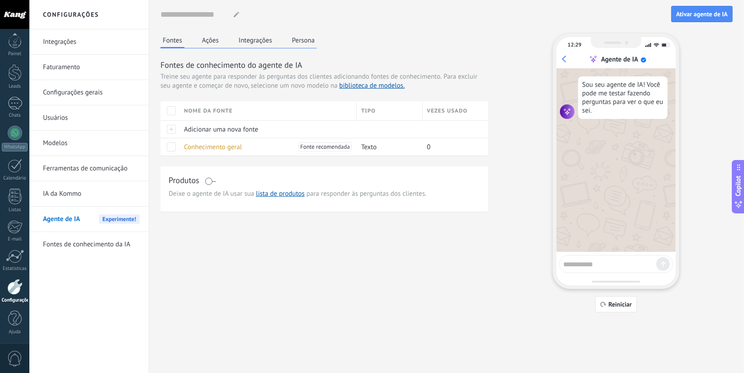
click at [214, 44] on button "Ações" at bounding box center [210, 40] width 21 height 14
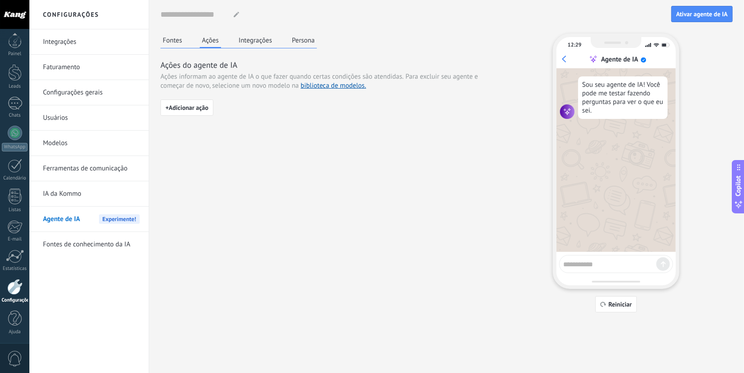
click at [259, 43] on button "Integrações" at bounding box center [256, 40] width 38 height 14
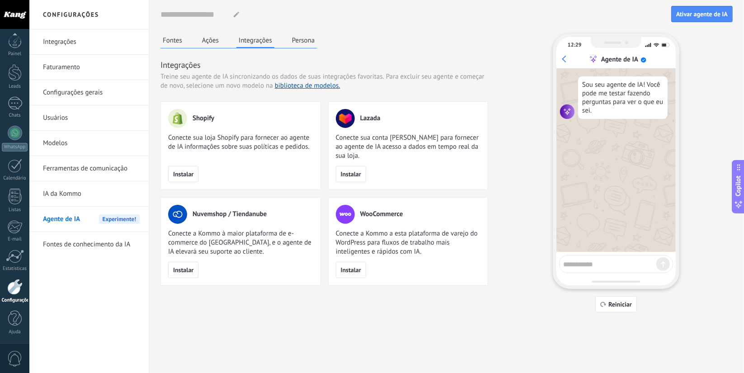
click at [305, 40] on button "Persona" at bounding box center [304, 40] width 28 height 14
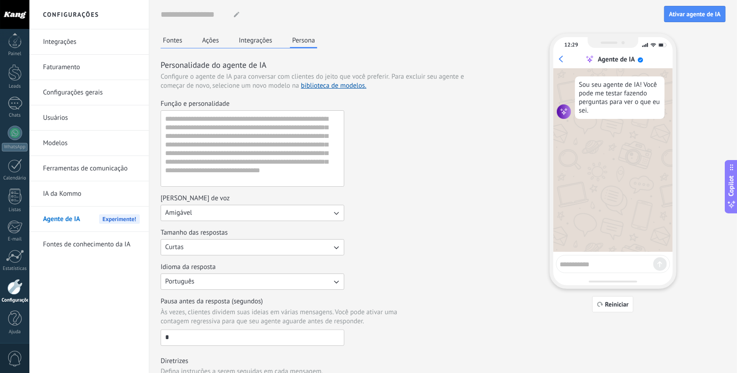
click at [251, 45] on button "Integrações" at bounding box center [256, 40] width 38 height 14
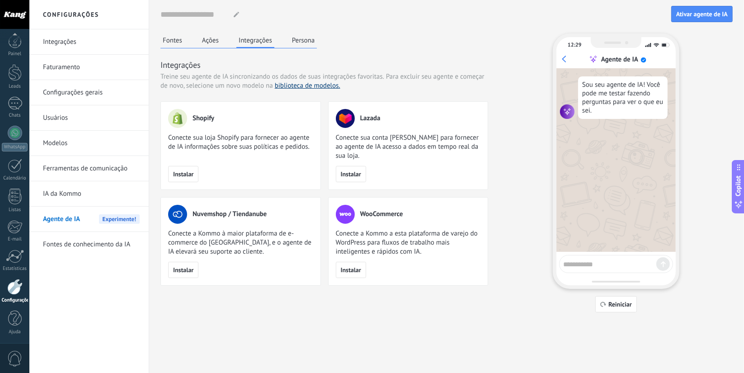
click at [290, 88] on link "biblioteca de modelos." at bounding box center [308, 85] width 66 height 9
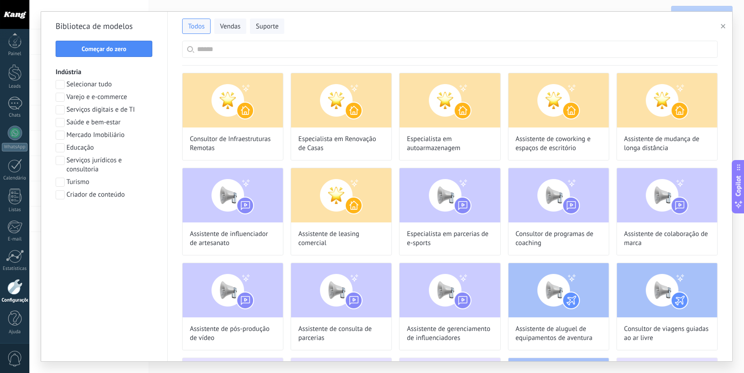
click at [99, 13] on div "Biblioteca de modelos Começar do zero Indústria Selecionar tudo Varejo e e-comm…" at bounding box center [104, 187] width 127 height 350
click at [100, 9] on div "Todos Vendas Suporte Biblioteca de modelos Começar do zero Indústria Selecionar…" at bounding box center [386, 186] width 715 height 373
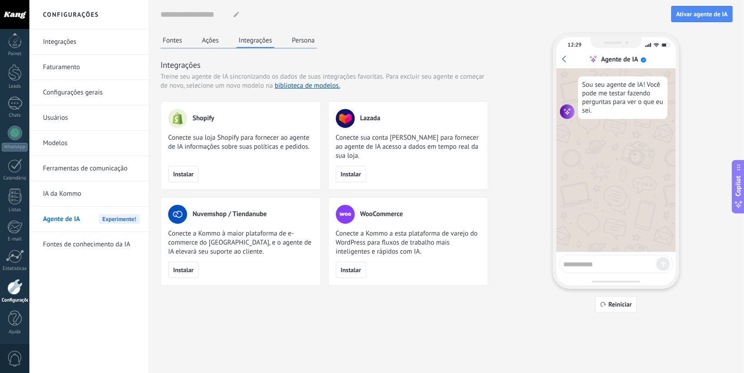
click at [182, 32] on div "Nome do agente... Ativar agente de IA Fontes Ações Integrações Persona Integraç…" at bounding box center [447, 156] width 573 height 313
click at [199, 37] on div "Fontes Ações Integrações Persona" at bounding box center [239, 40] width 156 height 15
click at [200, 38] on button "Ações" at bounding box center [210, 40] width 21 height 14
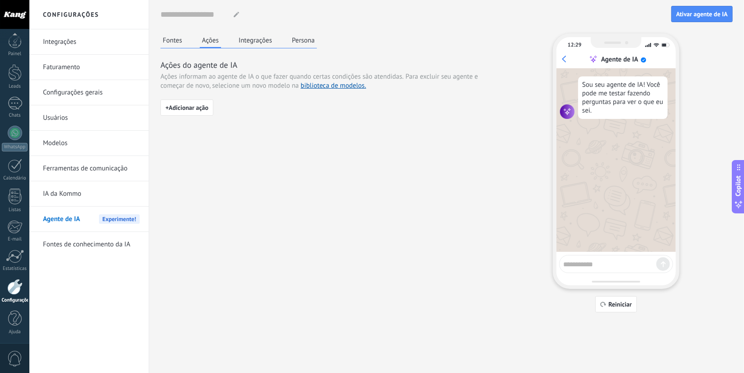
click at [184, 128] on div "Fontes Ações Integrações Persona Ações do agente de IA Ações informam ao agente…" at bounding box center [447, 172] width 573 height 279
click at [185, 110] on span "+ Adicionar ação" at bounding box center [187, 107] width 43 height 6
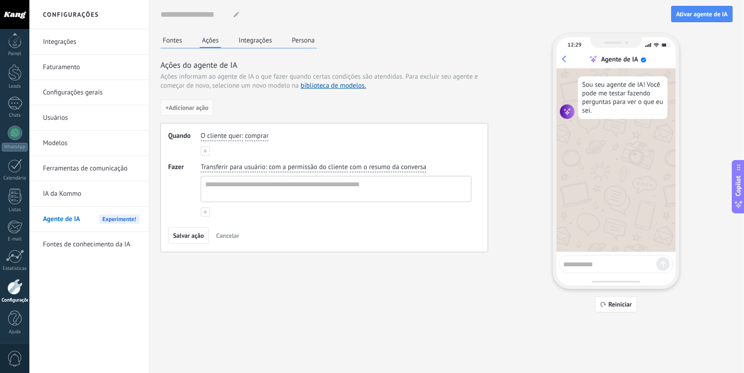
click at [229, 142] on div "O cliente quer : comprar" at bounding box center [336, 136] width 275 height 13
click at [232, 141] on div "O cliente quer : comprar" at bounding box center [336, 136] width 275 height 13
click at [230, 136] on span "O cliente quer" at bounding box center [221, 136] width 41 height 9
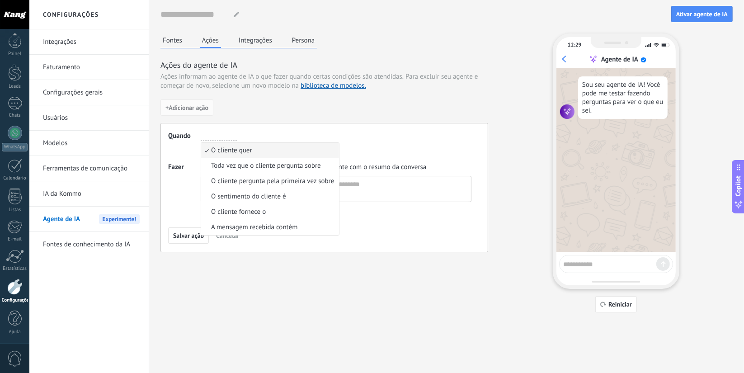
drag, startPoint x: 426, startPoint y: 172, endPoint x: 417, endPoint y: 169, distance: 9.2
click at [426, 171] on div "Transferir para usuário : com a permissão do cliente com o resumo da conversa" at bounding box center [336, 182] width 275 height 43
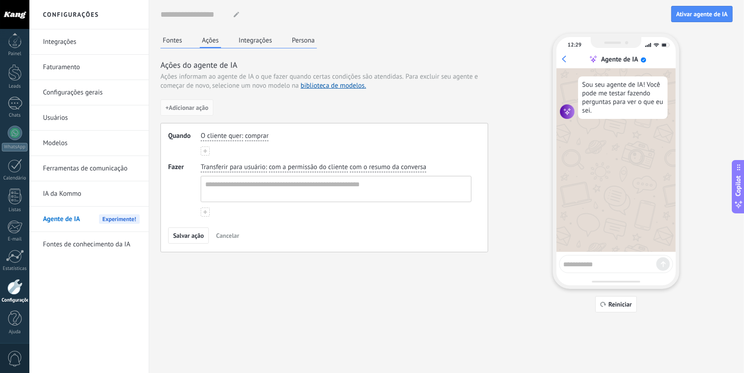
drag, startPoint x: 389, startPoint y: 162, endPoint x: 372, endPoint y: 166, distance: 17.7
click at [388, 163] on span "com o resumo da conversa" at bounding box center [388, 167] width 77 height 9
click at [310, 166] on span "com a permissão do cliente" at bounding box center [308, 167] width 79 height 9
click at [251, 161] on div "Transferir para usuário : com a permissão do cliente com a permissão do cliente…" at bounding box center [336, 182] width 275 height 43
click at [237, 164] on span "Transferir para usuário" at bounding box center [233, 167] width 65 height 9
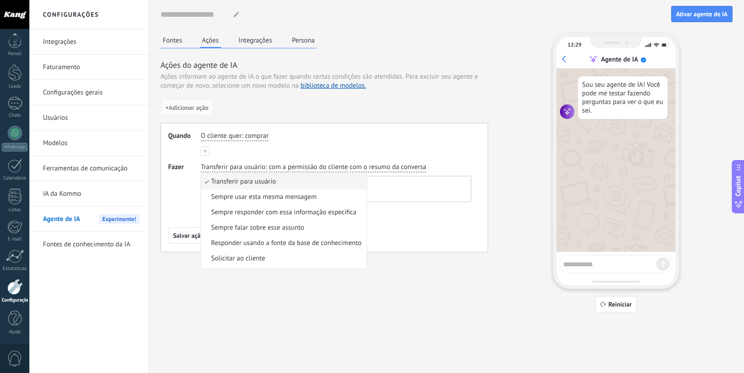
click at [180, 186] on span "Fazer" at bounding box center [184, 190] width 33 height 54
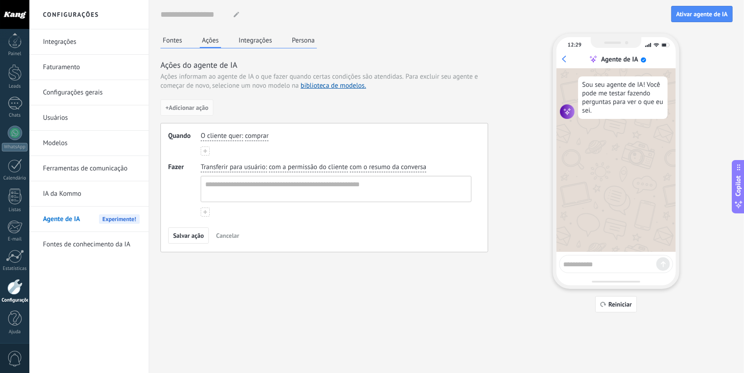
click at [212, 143] on div "O cliente quer : comprar" at bounding box center [336, 144] width 271 height 24
click at [222, 134] on span "O cliente quer" at bounding box center [221, 136] width 41 height 9
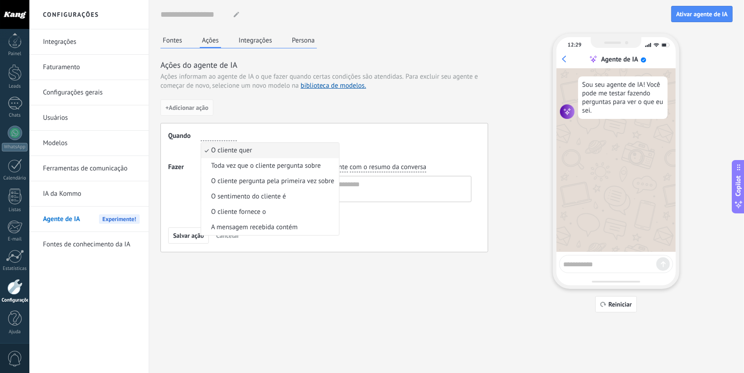
drag, startPoint x: 197, startPoint y: 209, endPoint x: 194, endPoint y: 200, distance: 8.4
click at [196, 209] on span "Fazer" at bounding box center [184, 190] width 33 height 54
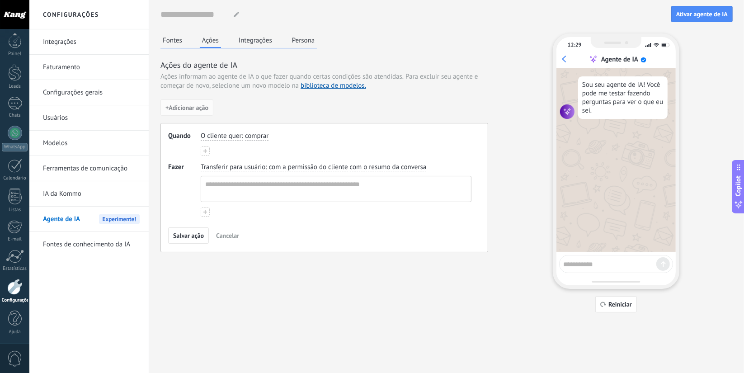
click at [218, 167] on span "Transferir para usuário" at bounding box center [233, 167] width 65 height 9
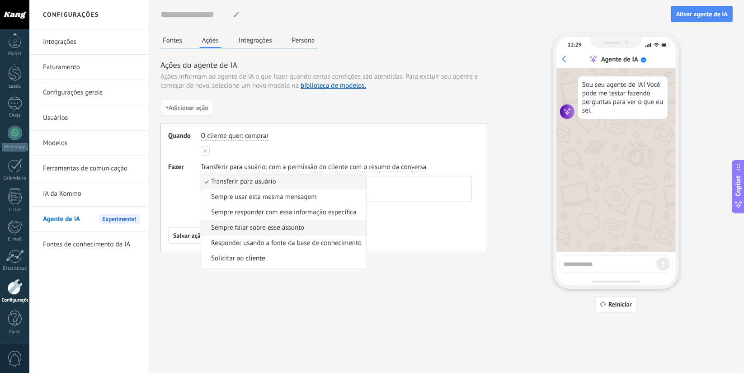
scroll to position [28, 0]
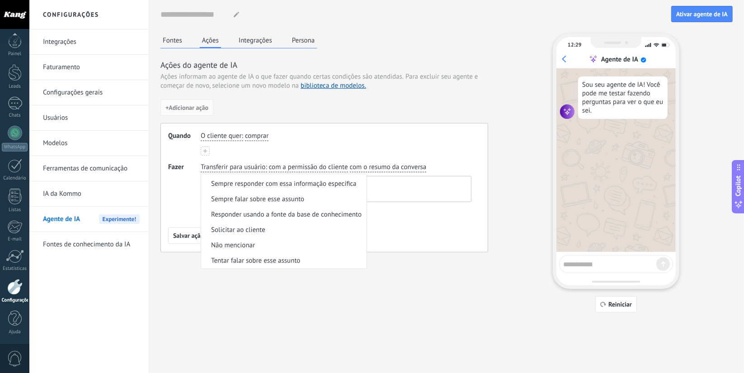
click at [359, 152] on div "O cliente quer : comprar" at bounding box center [336, 144] width 271 height 24
